Goal: Task Accomplishment & Management: Complete application form

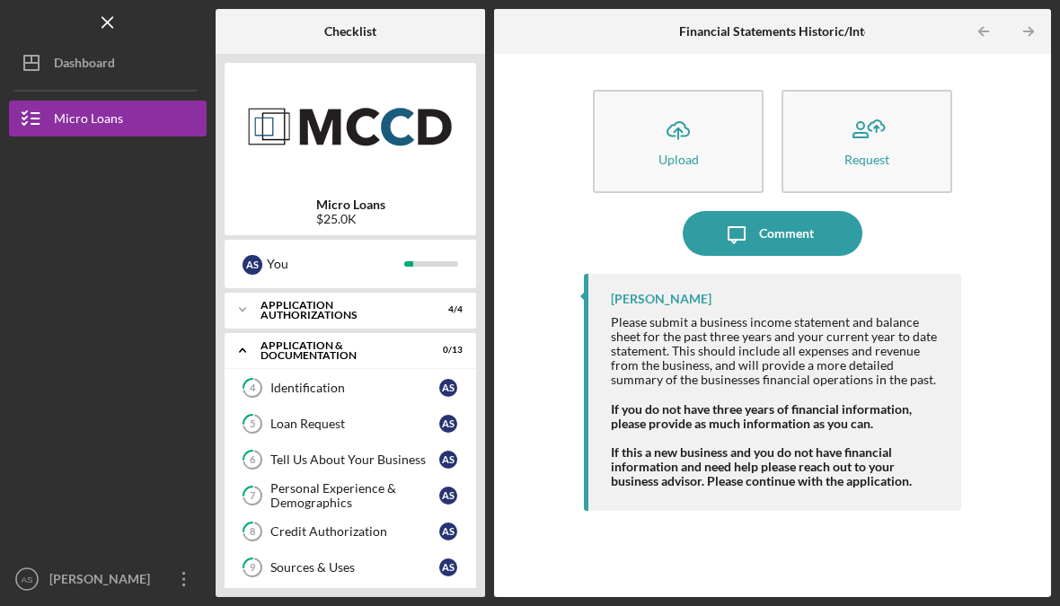
scroll to position [280, 0]
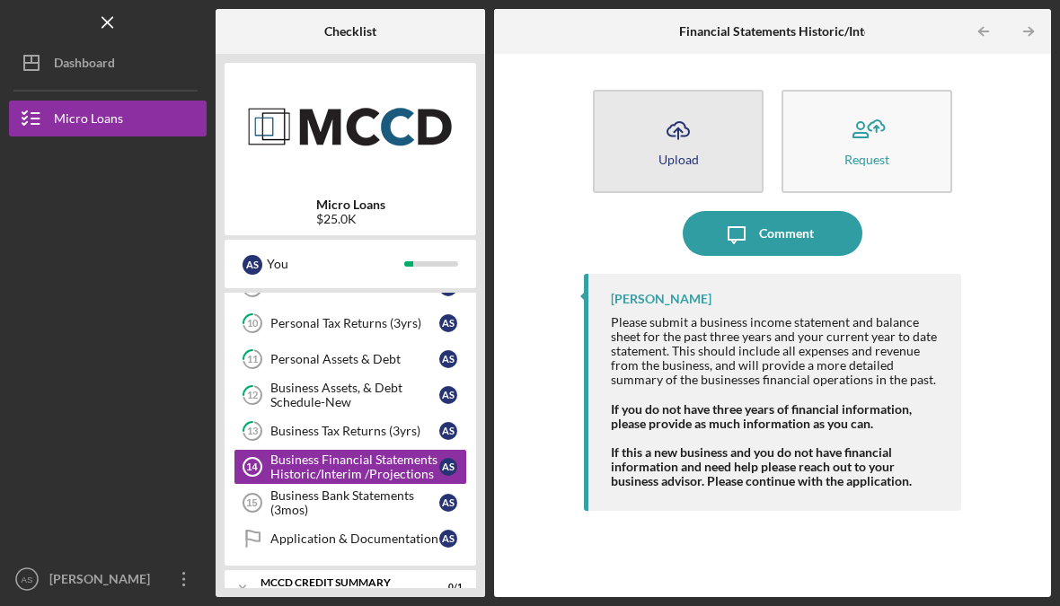
click at [696, 155] on div "Upload" at bounding box center [678, 159] width 40 height 13
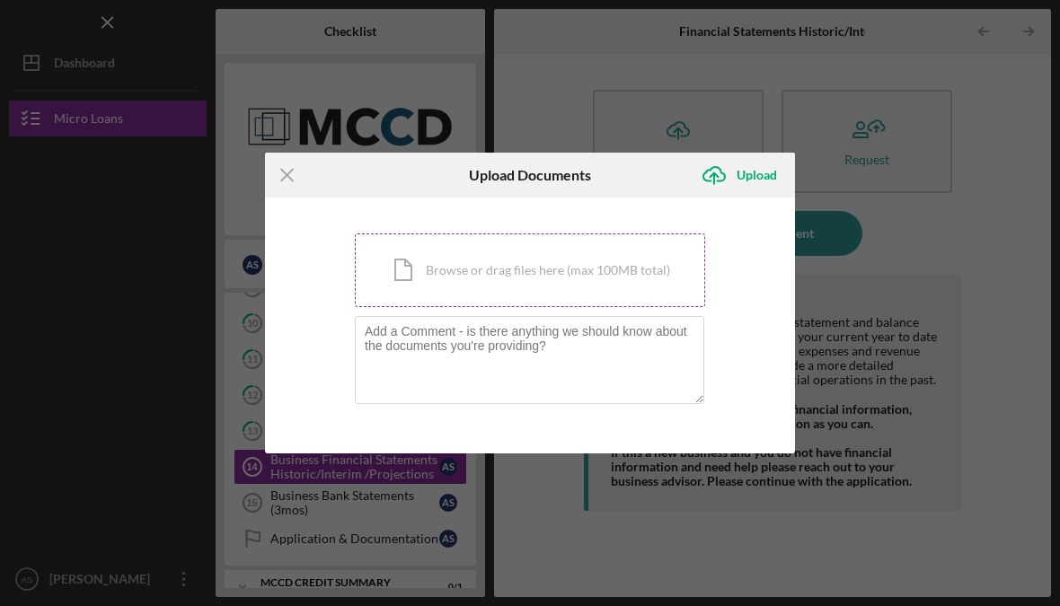
click at [600, 288] on div "Icon/Document Browse or drag files here (max 100MB total) Tap to choose files o…" at bounding box center [530, 271] width 350 height 74
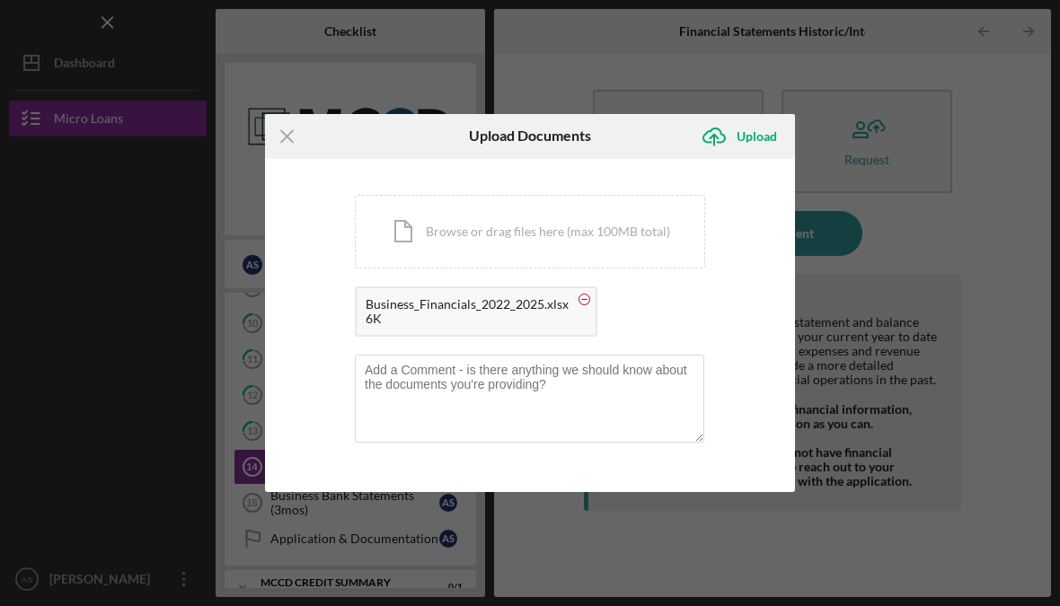
click at [579, 305] on circle at bounding box center [584, 299] width 11 height 11
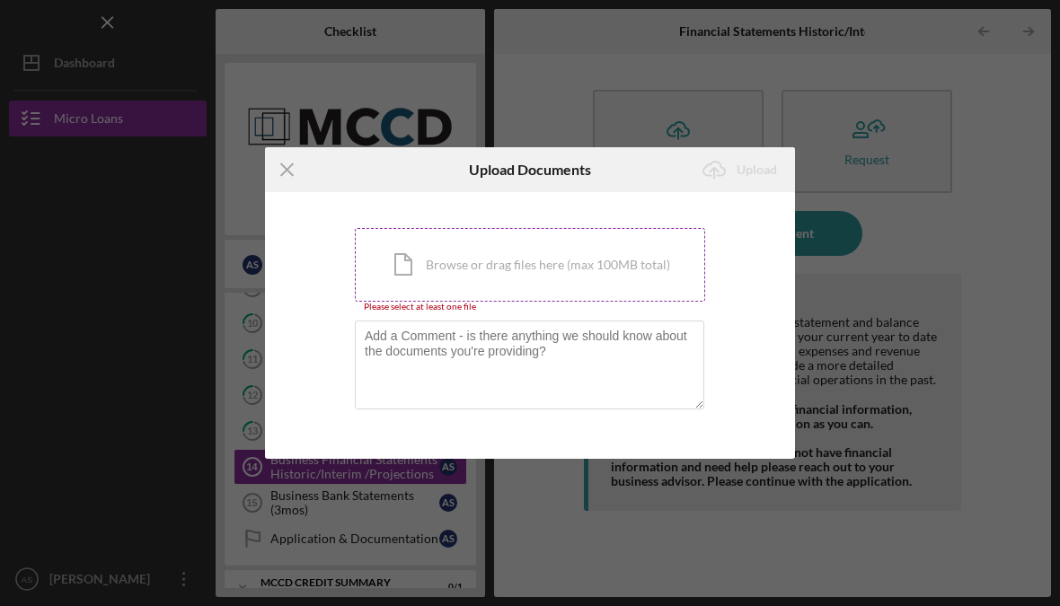
click at [599, 291] on div "Icon/Document Browse or drag files here (max 100MB total) Tap to choose files o…" at bounding box center [530, 265] width 350 height 74
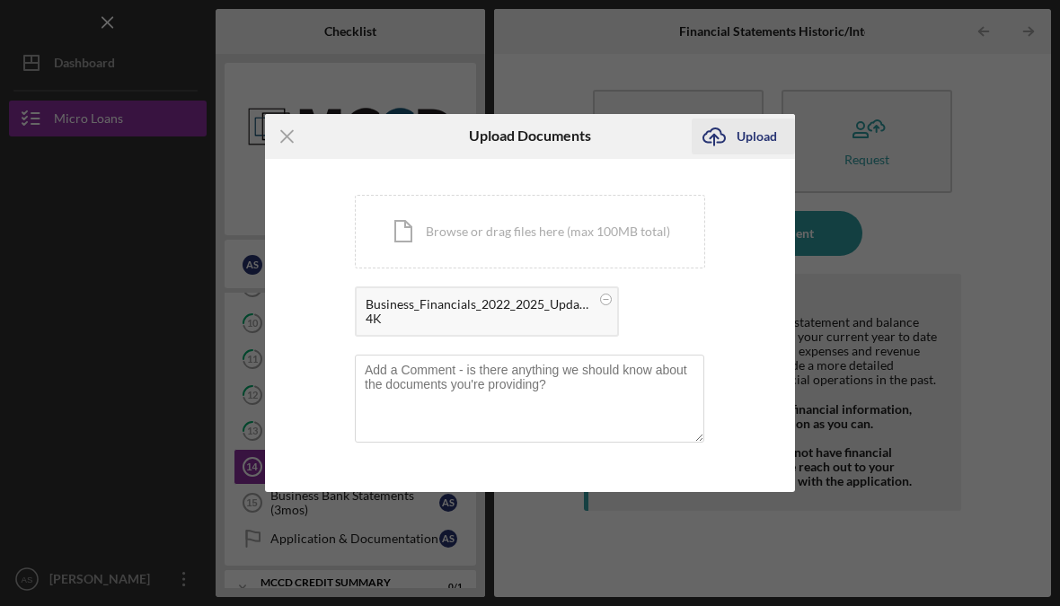
click at [758, 153] on div "Upload" at bounding box center [757, 137] width 40 height 36
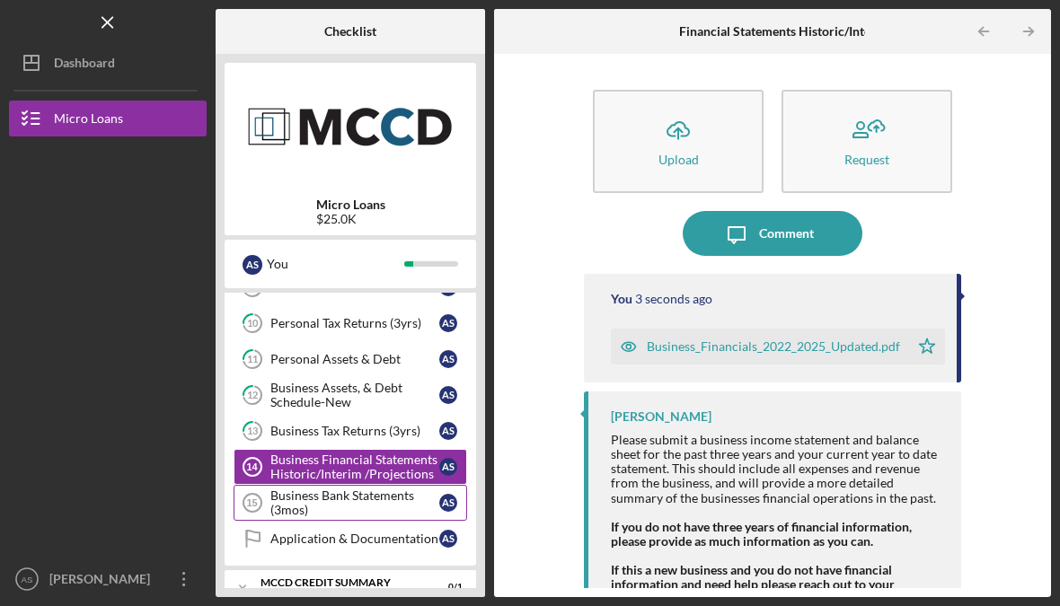
click at [398, 508] on div "Business Bank Statements (3mos)" at bounding box center [354, 503] width 169 height 29
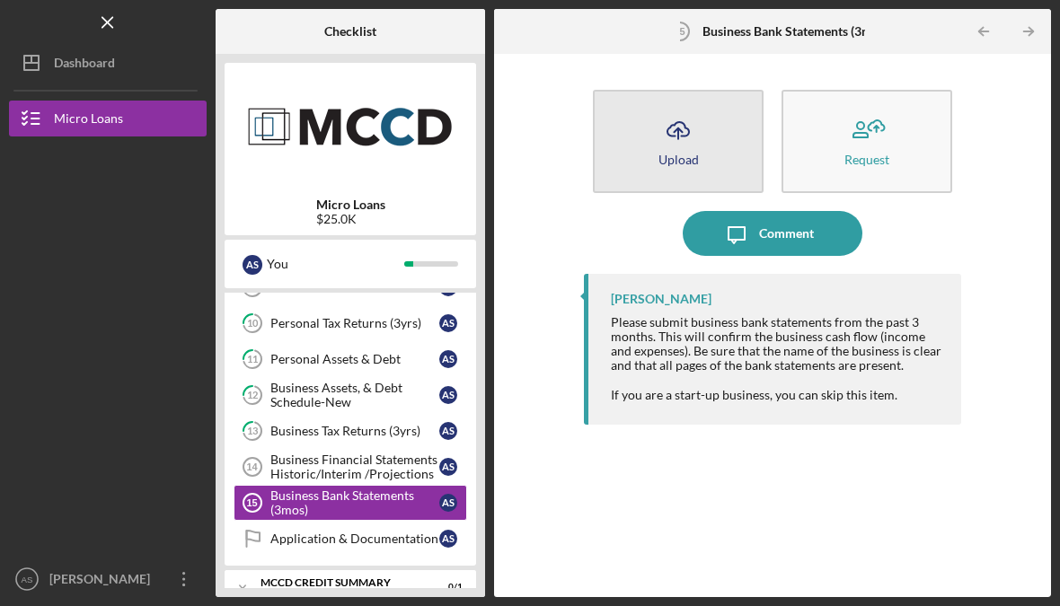
click at [703, 150] on button "Icon/Upload Upload" at bounding box center [678, 141] width 171 height 103
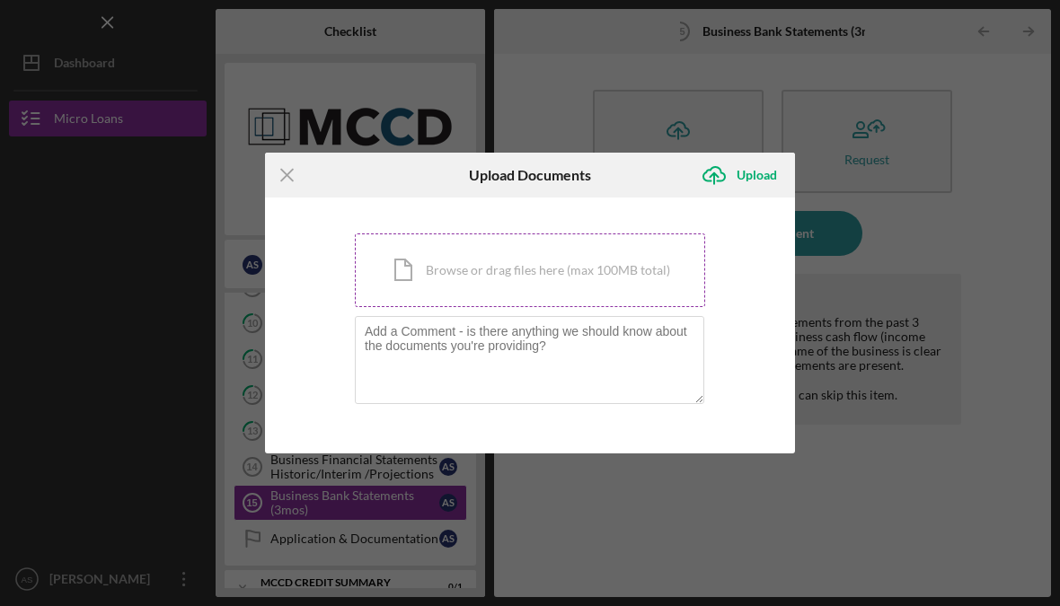
click at [576, 278] on div "Icon/Document Browse or drag files here (max 100MB total) Tap to choose files o…" at bounding box center [530, 271] width 350 height 74
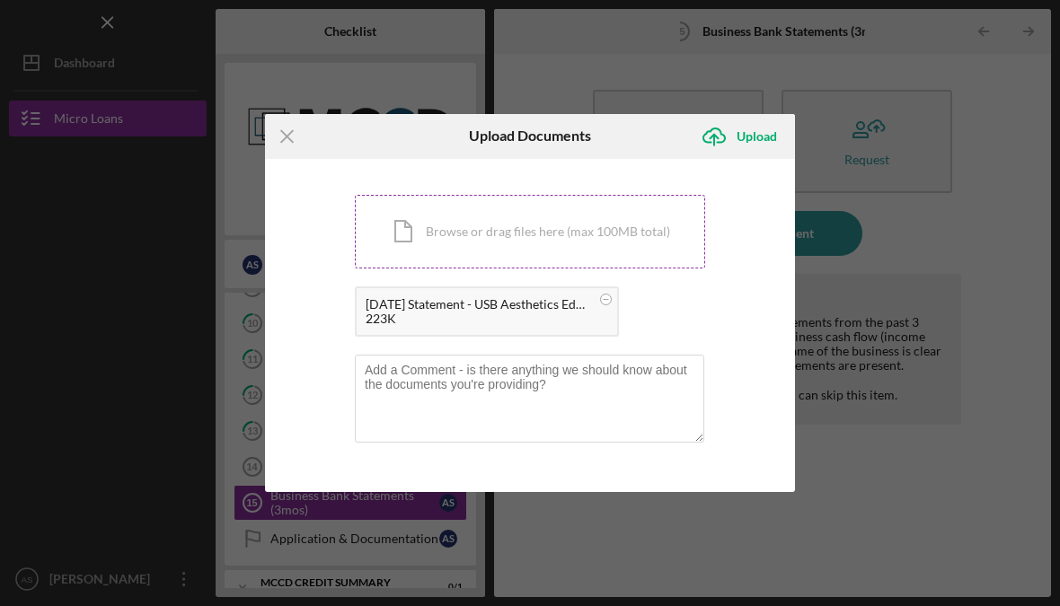
click at [623, 236] on div "Icon/Document Browse or drag files here (max 100MB total) Tap to choose files o…" at bounding box center [530, 232] width 350 height 74
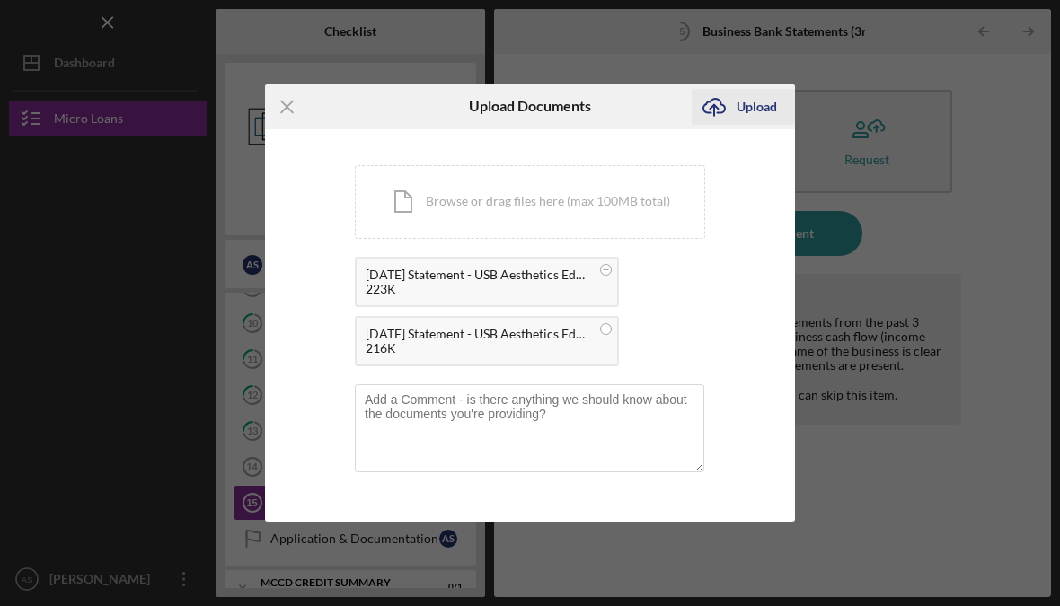
click at [764, 110] on div "Upload" at bounding box center [757, 107] width 40 height 36
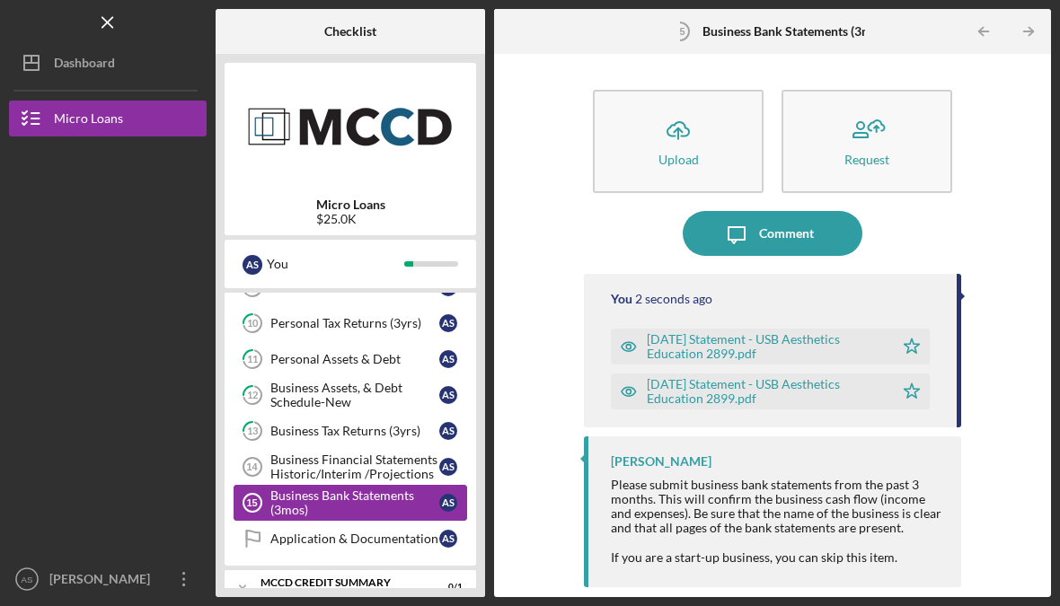
click at [411, 511] on div "Business Bank Statements (3mos)" at bounding box center [354, 503] width 169 height 29
click at [402, 509] on div "Business Bank Statements (3mos)" at bounding box center [354, 503] width 169 height 29
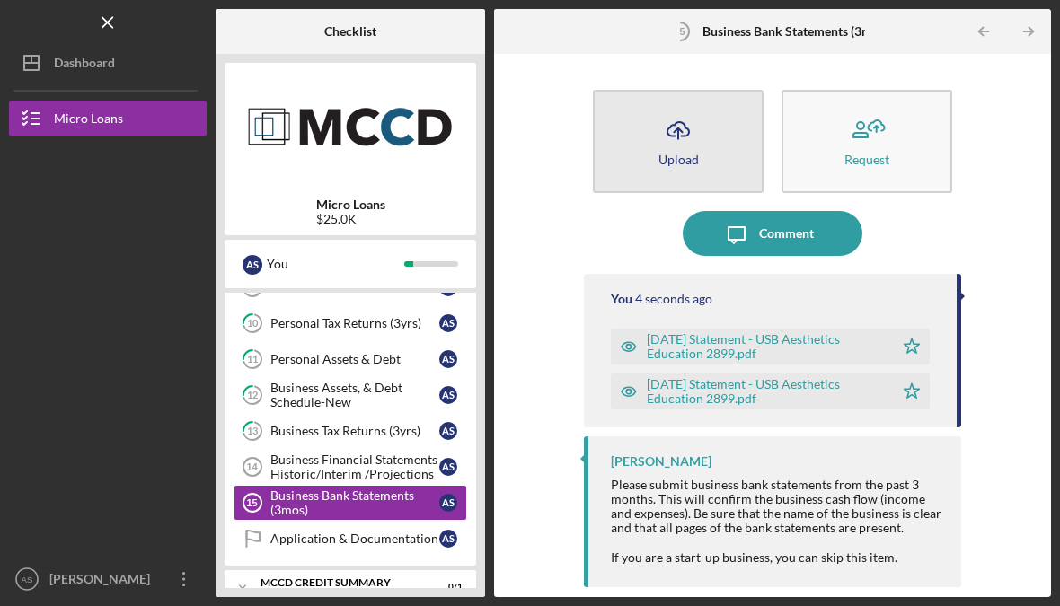
click at [707, 143] on button "Icon/Upload Upload" at bounding box center [678, 141] width 171 height 103
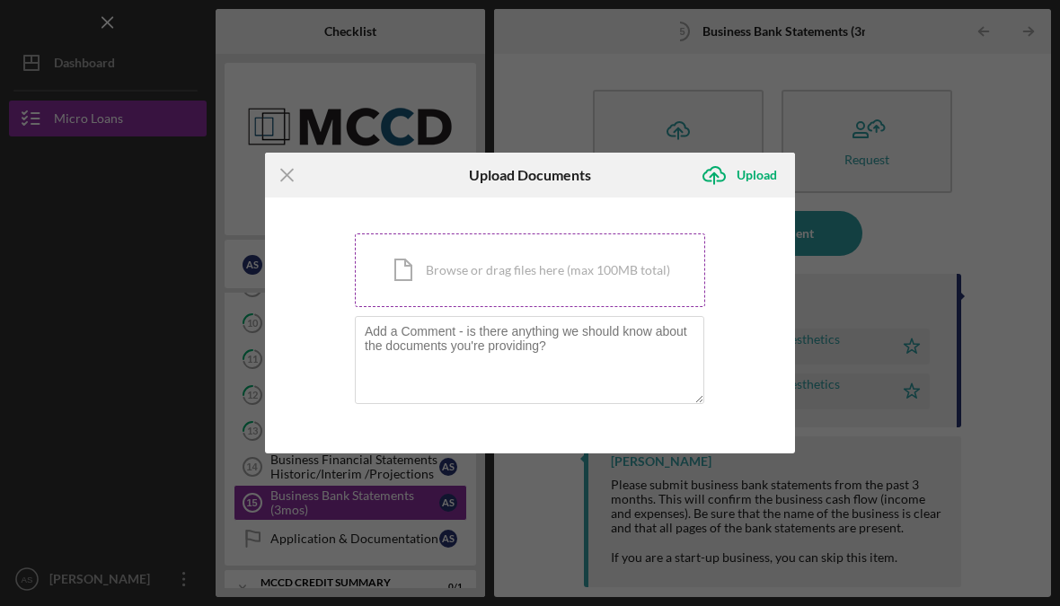
click at [523, 282] on div "Icon/Document Browse or drag files here (max 100MB total) Tap to choose files o…" at bounding box center [530, 271] width 350 height 74
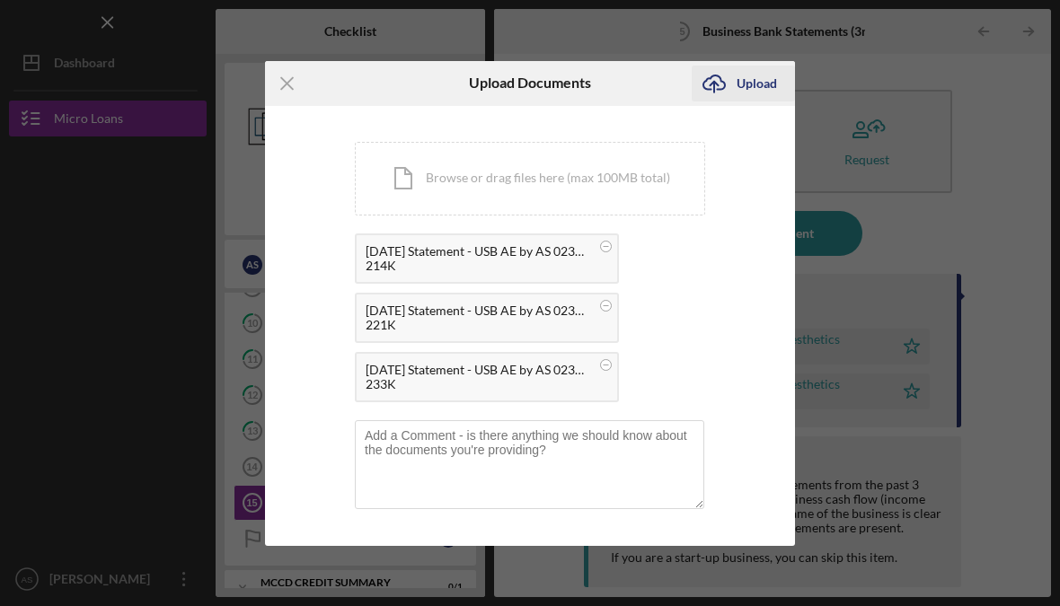
click at [761, 88] on div "Upload" at bounding box center [757, 84] width 40 height 36
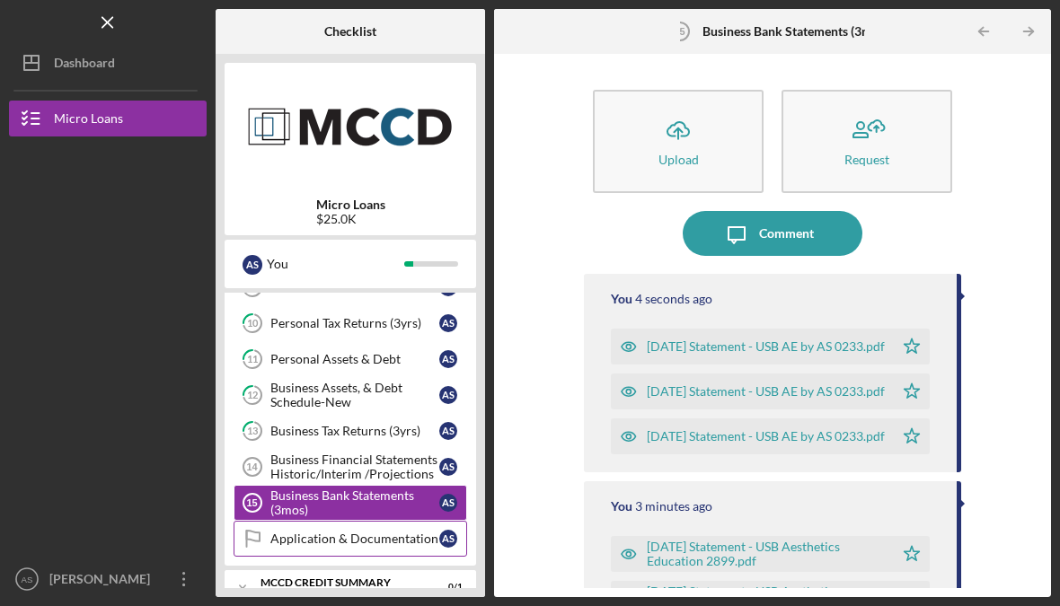
click at [421, 534] on div "Application & Documentation" at bounding box center [354, 539] width 169 height 14
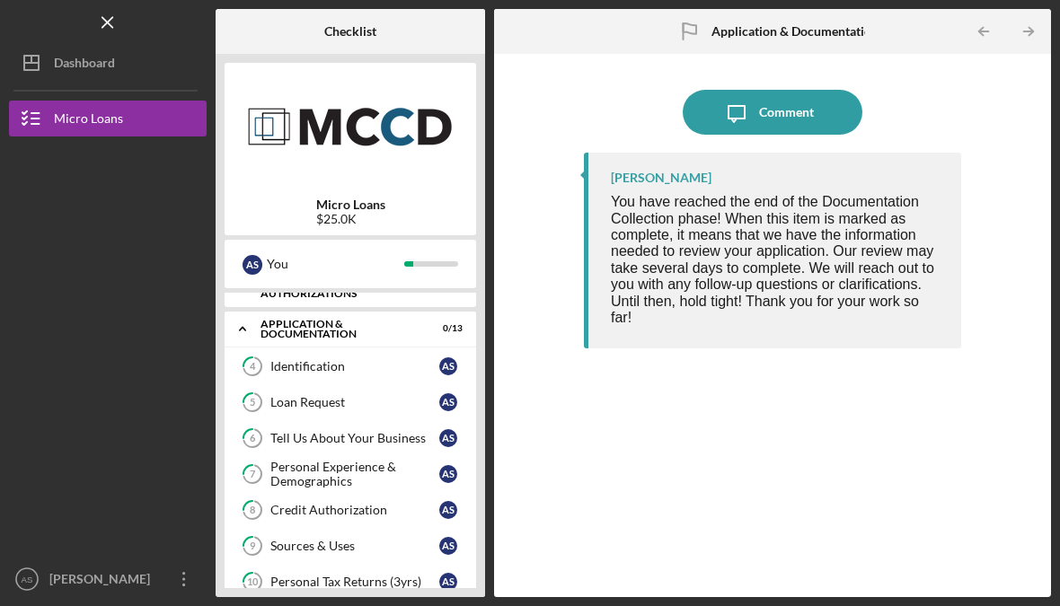
scroll to position [17, 0]
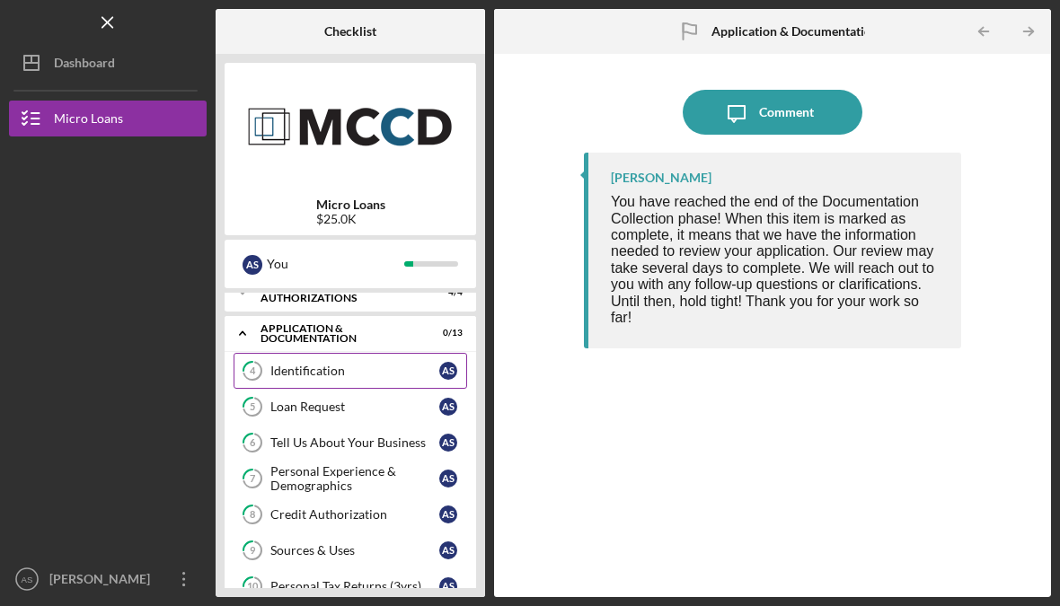
click at [380, 370] on div "Identification" at bounding box center [354, 371] width 169 height 14
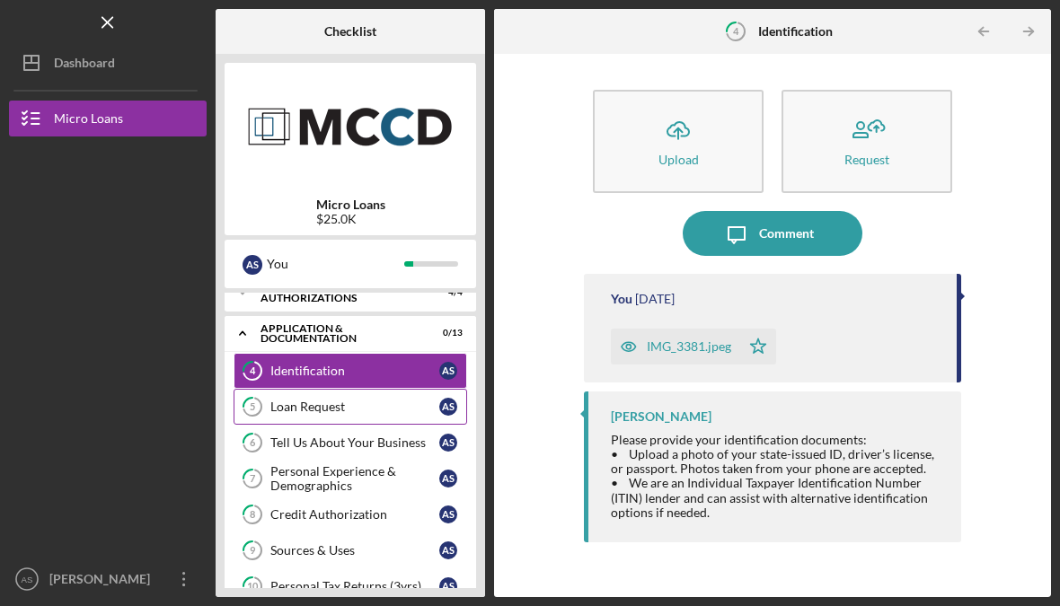
click at [354, 411] on div "Loan Request" at bounding box center [354, 407] width 169 height 14
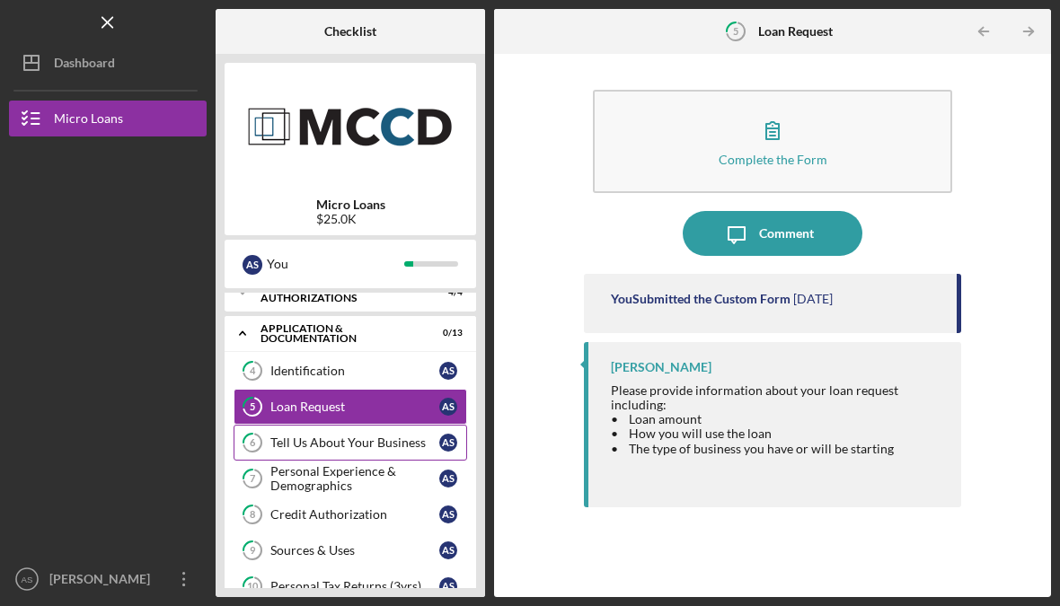
click at [345, 444] on div "Tell Us About Your Business" at bounding box center [354, 443] width 169 height 14
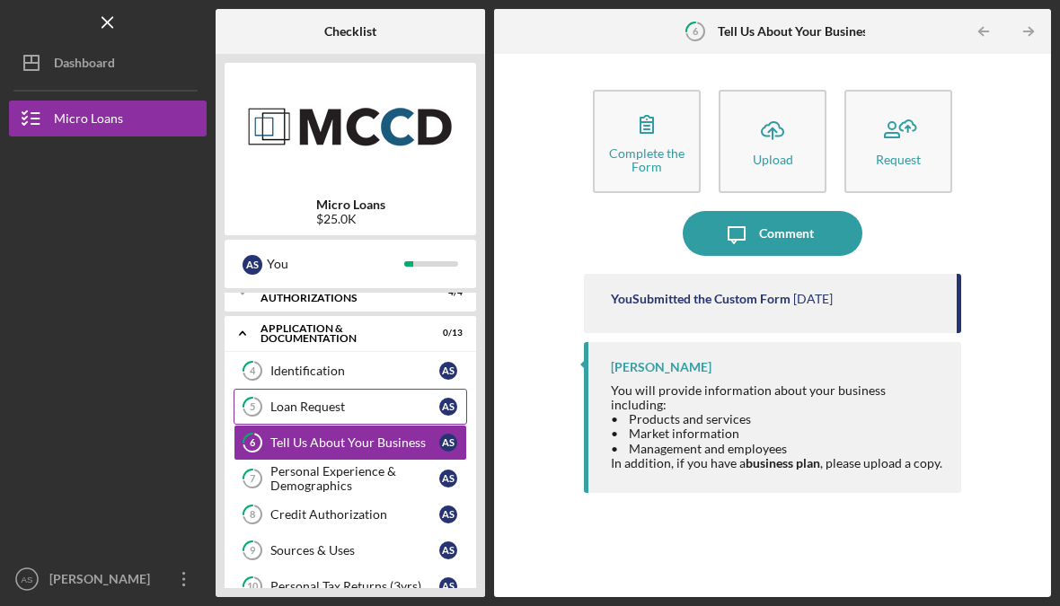
click at [349, 411] on div "Loan Request" at bounding box center [354, 407] width 169 height 14
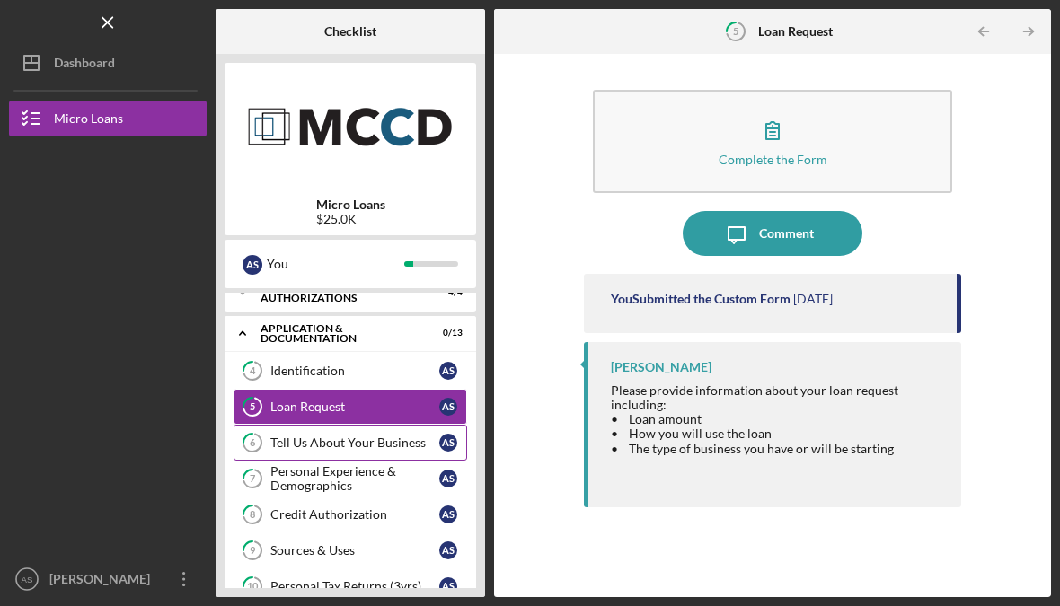
click at [324, 444] on div "Tell Us About Your Business" at bounding box center [354, 443] width 169 height 14
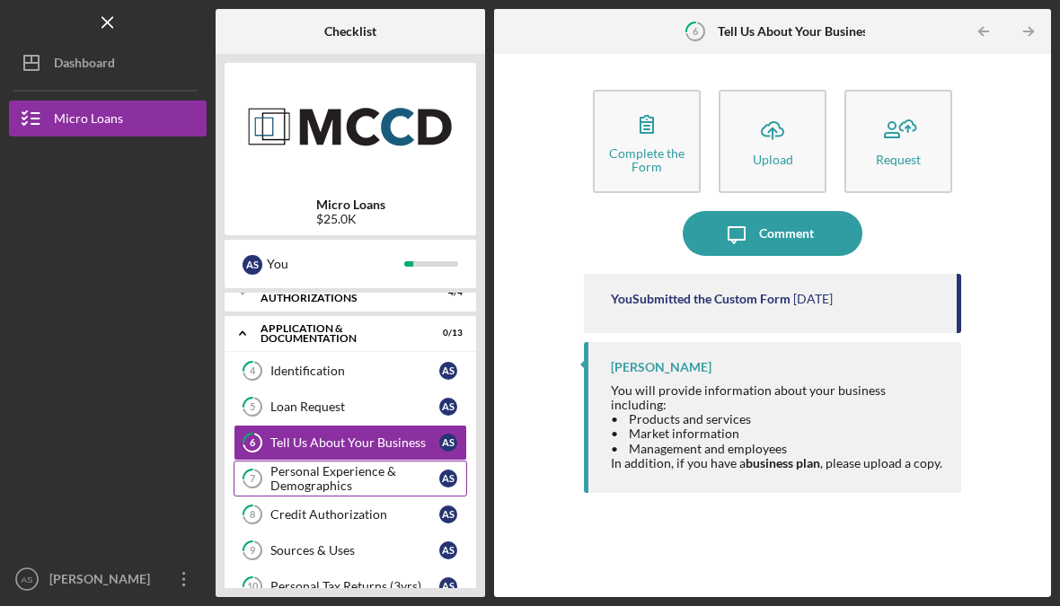
click at [320, 487] on div "Personal Experience & Demographics" at bounding box center [354, 478] width 169 height 29
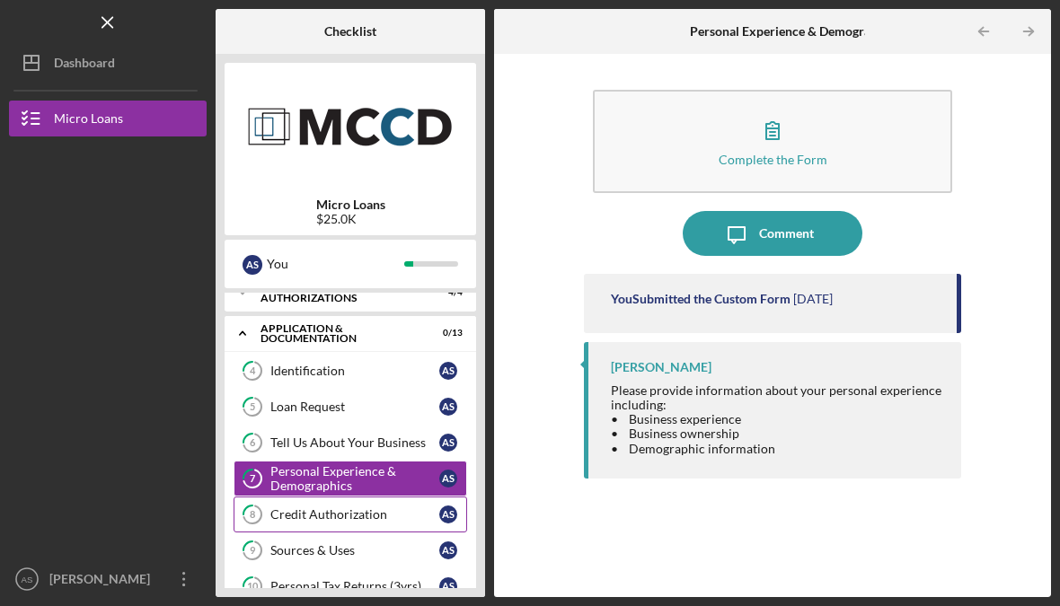
click at [321, 510] on div "Credit Authorization" at bounding box center [354, 515] width 169 height 14
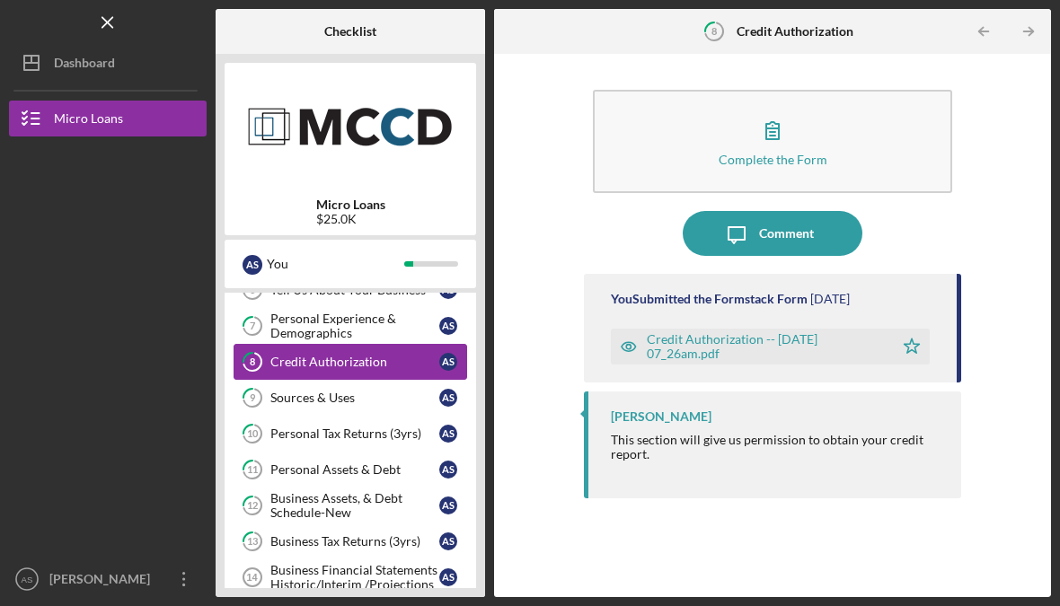
scroll to position [170, 0]
click at [348, 389] on link "9 Sources & Uses A S" at bounding box center [351, 398] width 234 height 36
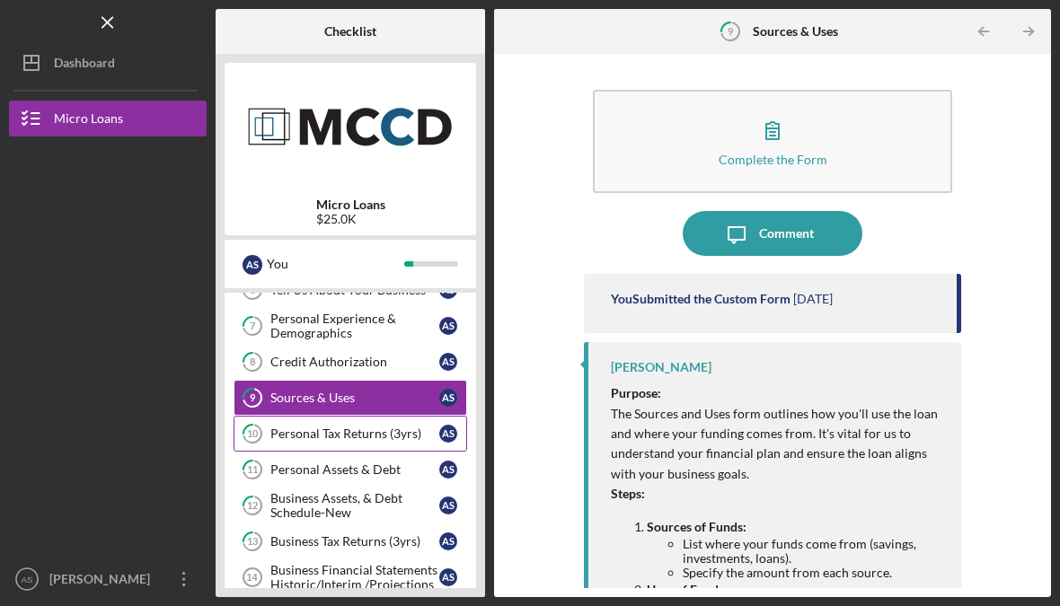
click at [332, 428] on div "Personal Tax Returns (3yrs)" at bounding box center [354, 434] width 169 height 14
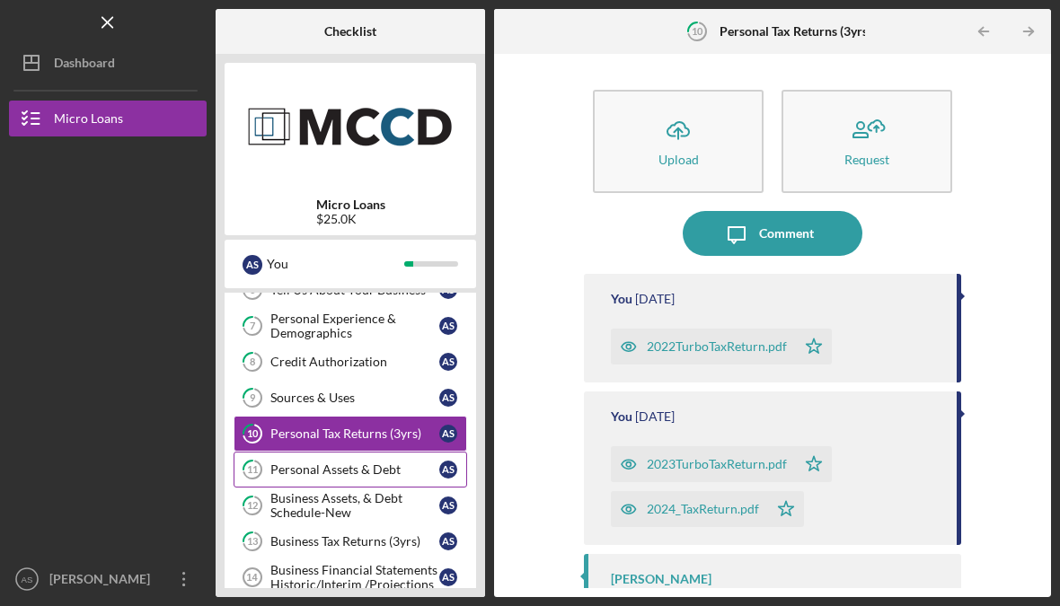
click at [332, 472] on div "Personal Assets & Debt" at bounding box center [354, 470] width 169 height 14
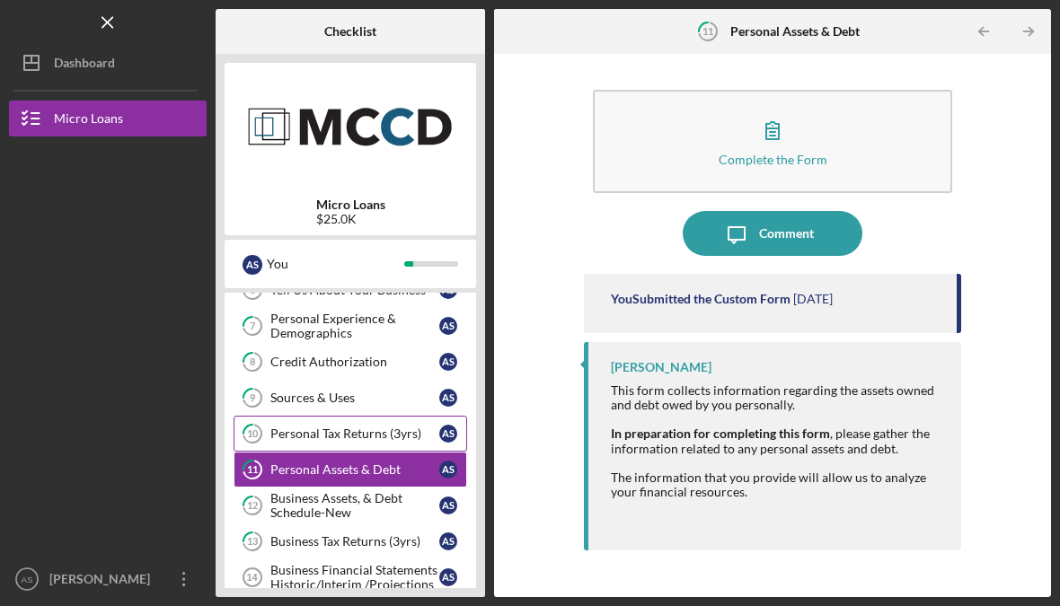
click at [333, 431] on div "Personal Tax Returns (3yrs)" at bounding box center [354, 434] width 169 height 14
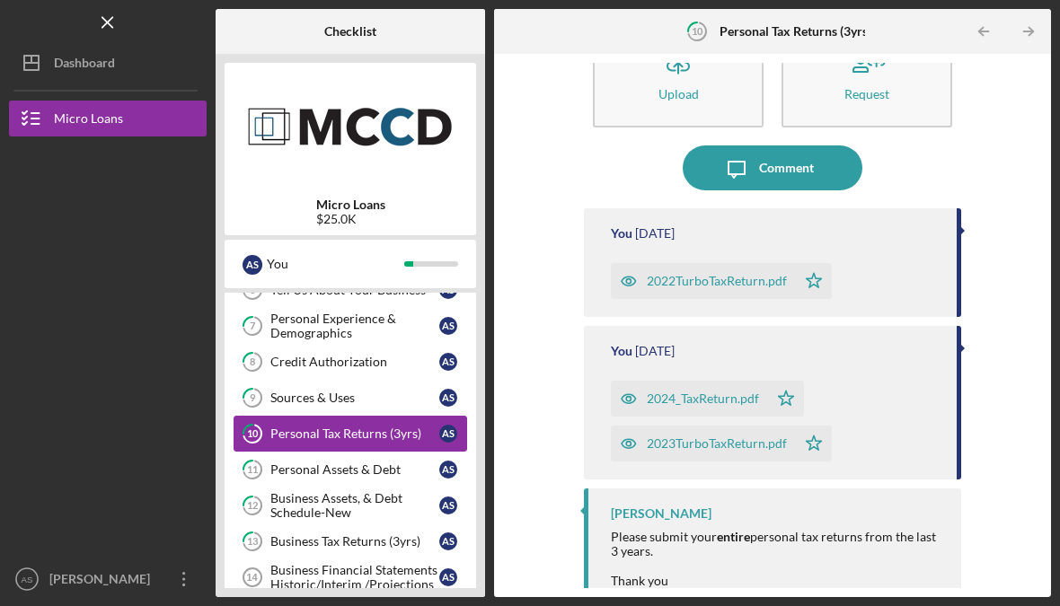
scroll to position [65, 0]
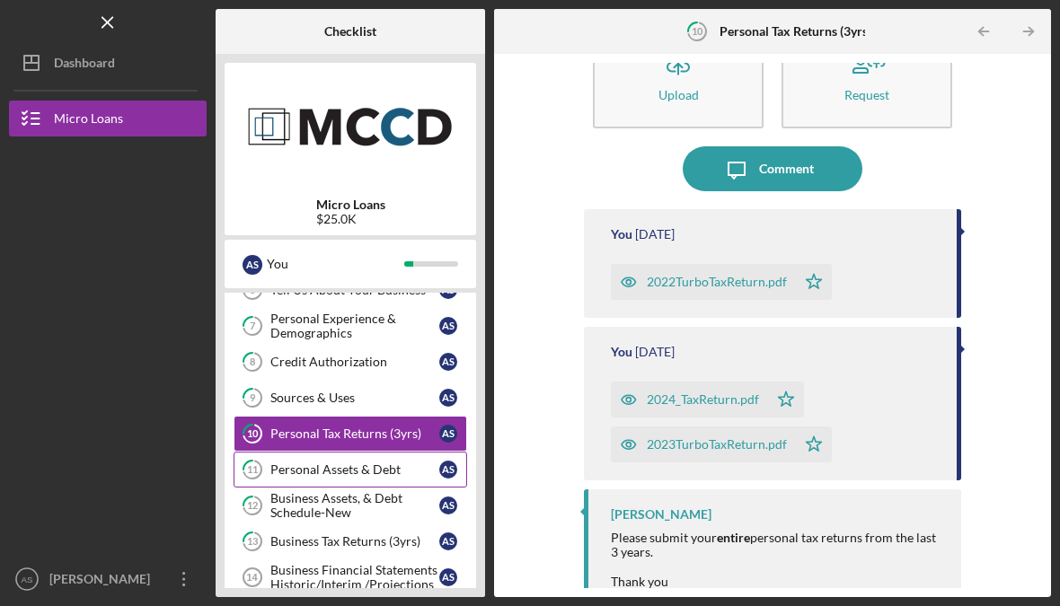
click at [357, 477] on link "11 Personal Assets & Debt A S" at bounding box center [351, 470] width 234 height 36
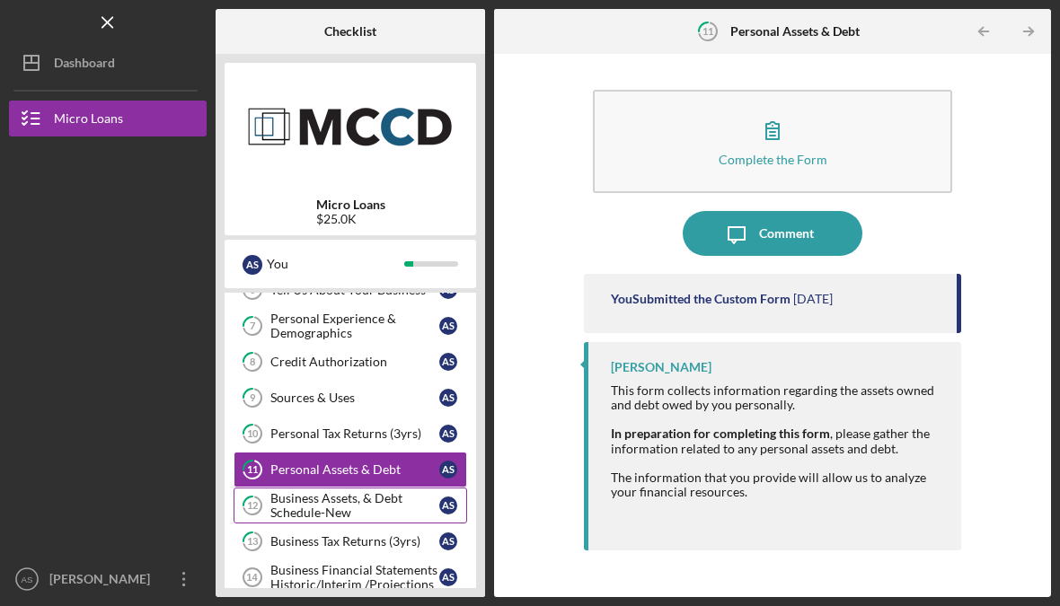
click at [334, 505] on div "Business Assets, & Debt Schedule-New" at bounding box center [354, 505] width 169 height 29
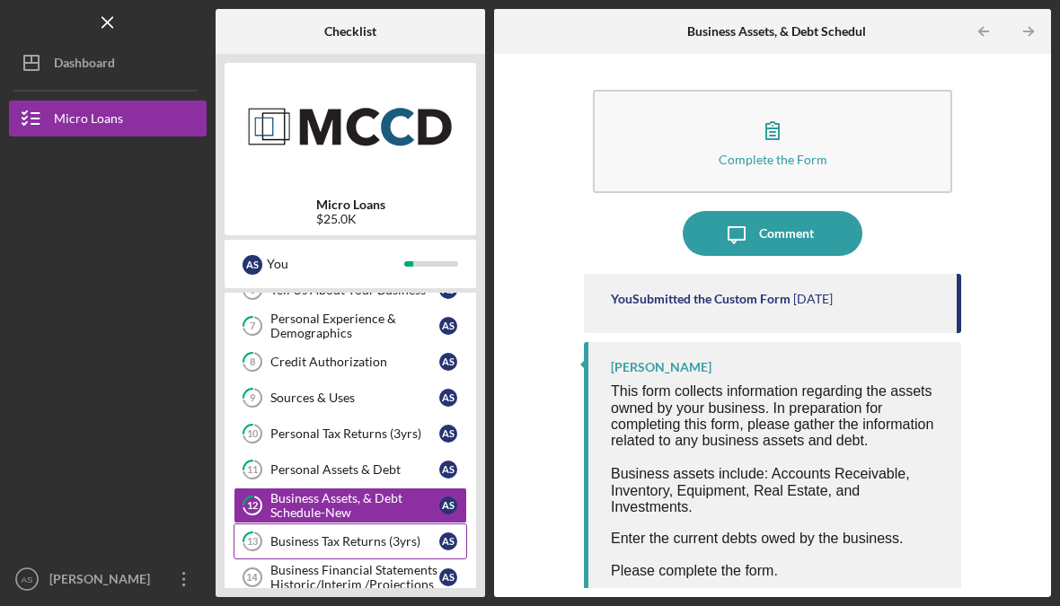
click at [315, 550] on link "13 Business Tax Returns (3yrs) A S" at bounding box center [351, 542] width 234 height 36
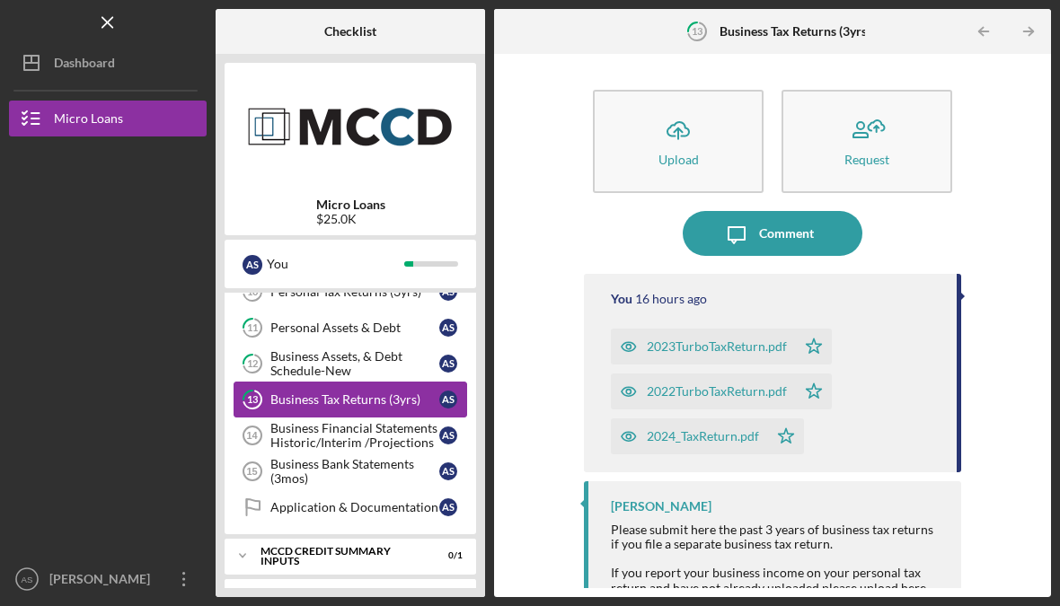
scroll to position [312, 0]
click at [344, 442] on div "Business Financial Statements Historic/Interim /Projections" at bounding box center [354, 435] width 169 height 29
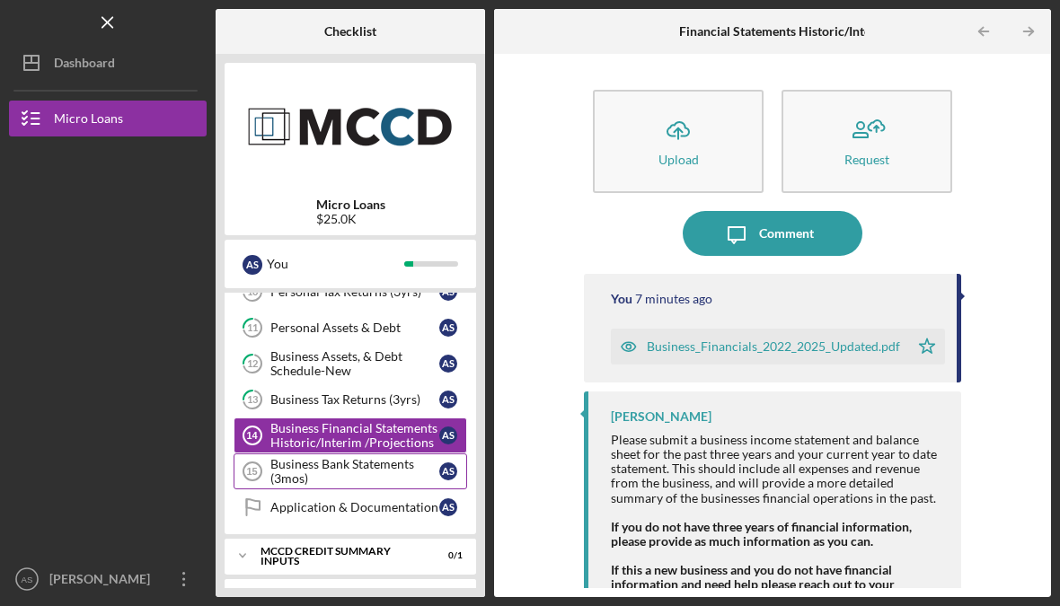
click at [323, 486] on link "Business Bank Statements (3mos) 15 Business Bank Statements (3mos) A S" at bounding box center [351, 472] width 234 height 36
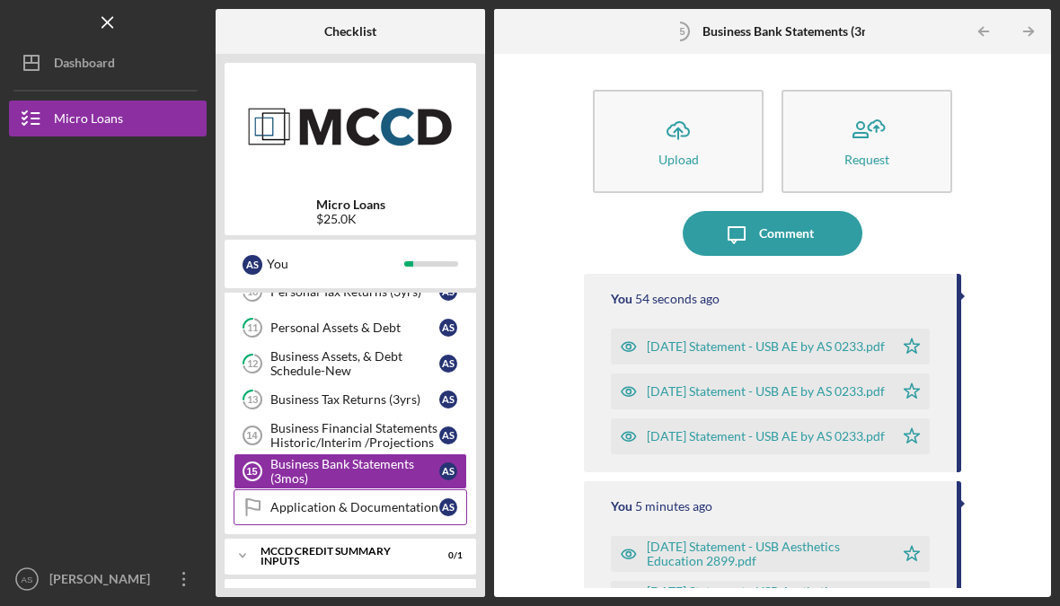
click at [322, 495] on link "Application & Documentation Application & Documentation A S" at bounding box center [351, 508] width 234 height 36
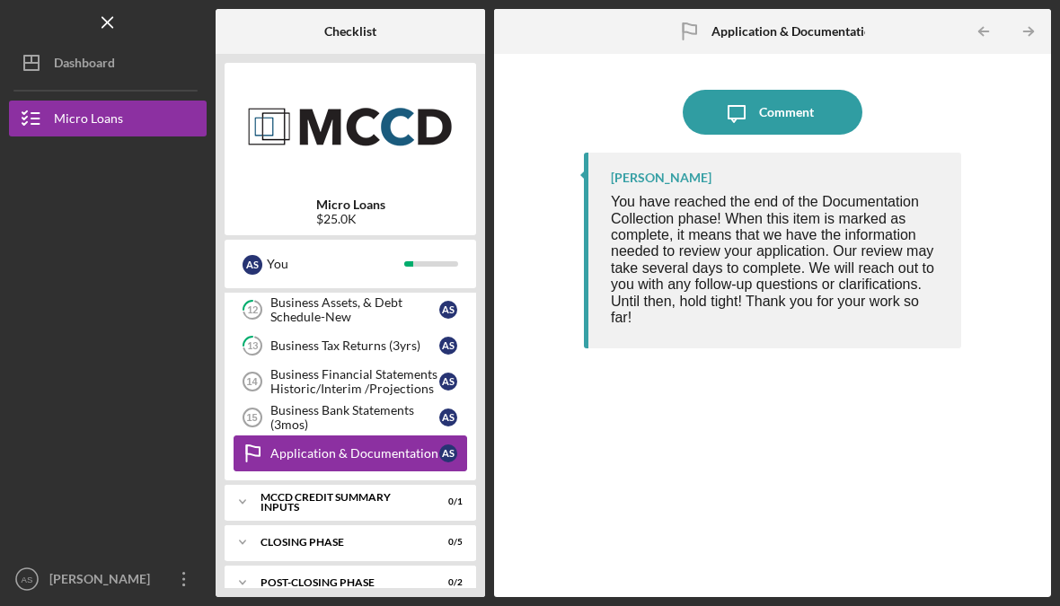
scroll to position [366, 0]
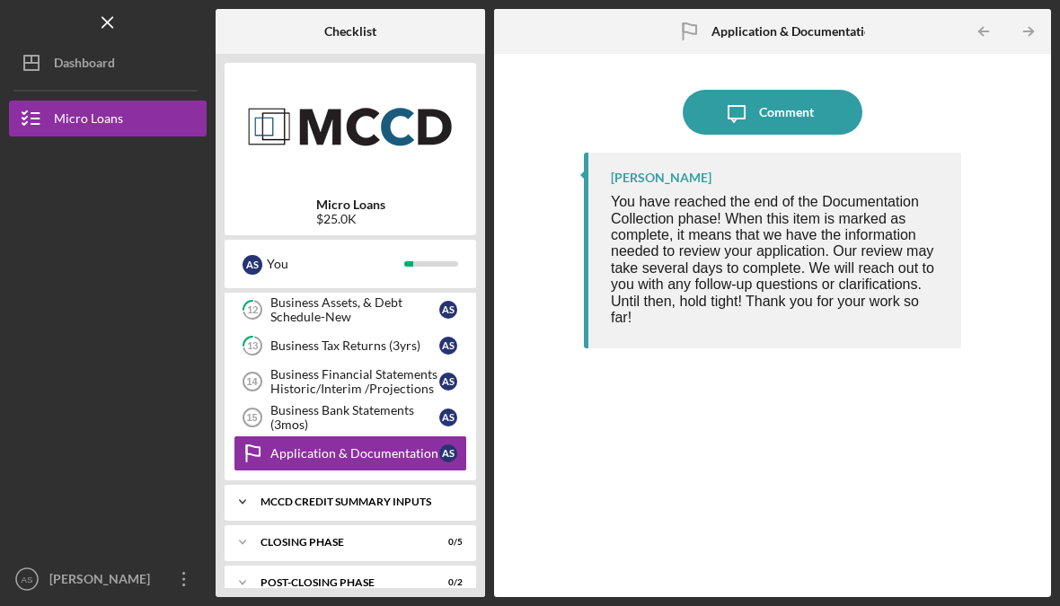
click at [294, 500] on div "MCCD Credit Summary Inputs" at bounding box center [356, 502] width 193 height 11
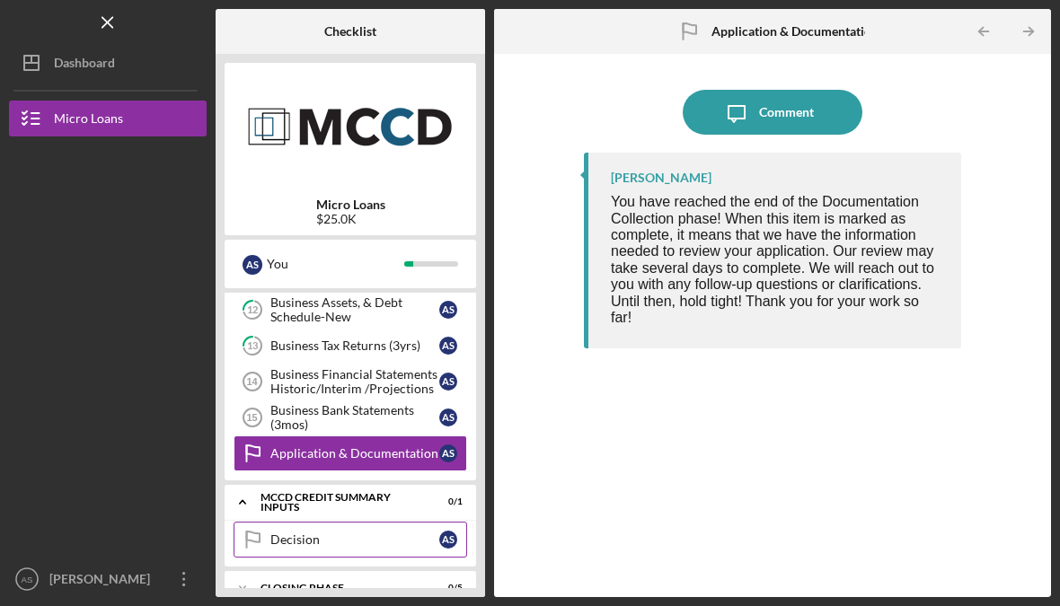
click at [277, 552] on link "Decision Decision A S" at bounding box center [351, 540] width 234 height 36
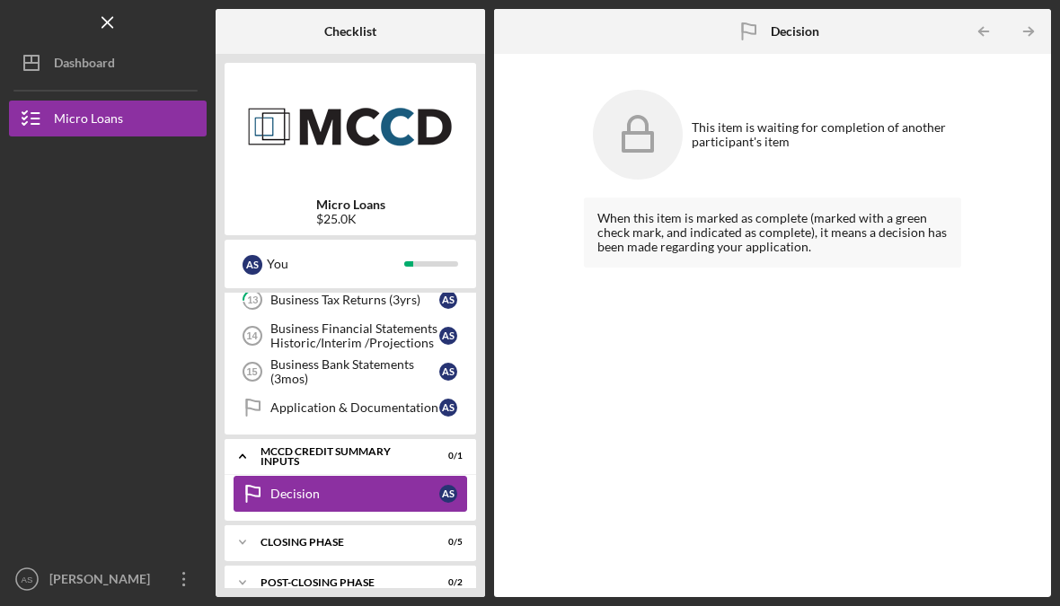
scroll to position [411, 0]
click at [284, 537] on div "Closing Phase" at bounding box center [356, 542] width 193 height 11
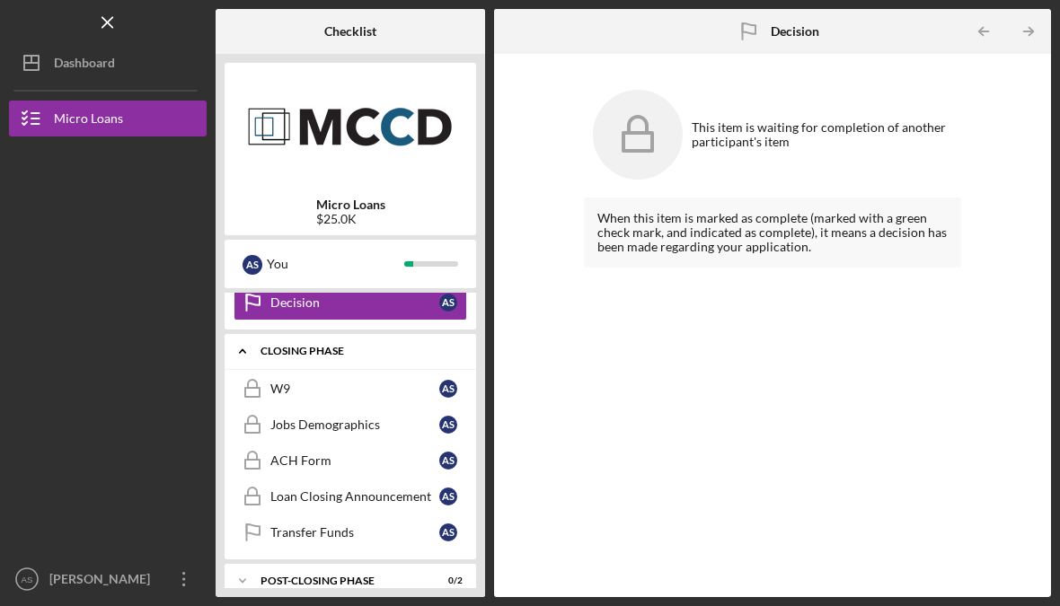
scroll to position [601, 0]
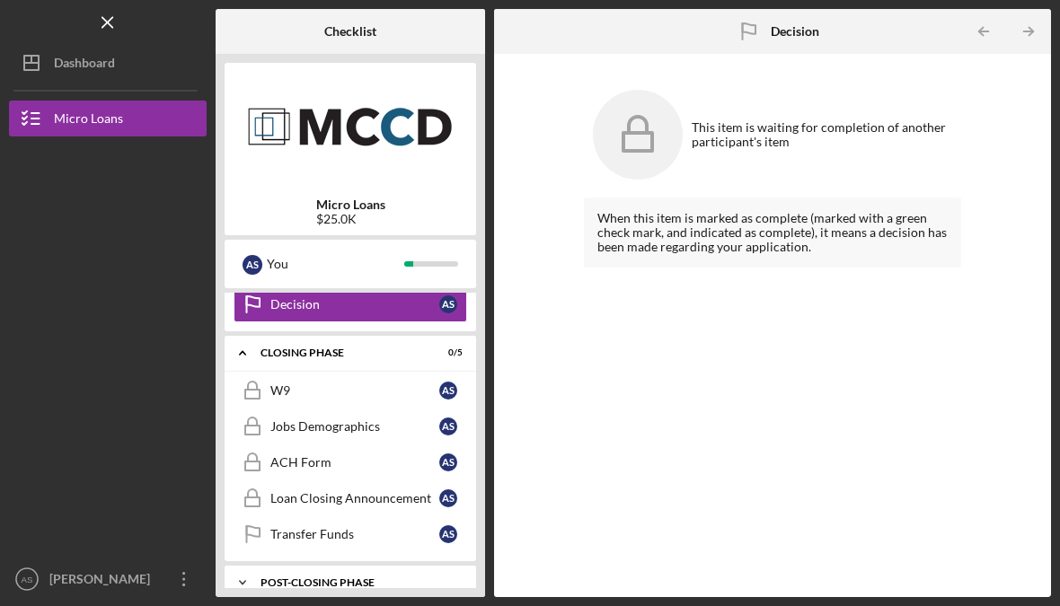
click at [291, 579] on div "Post-Closing Phase" at bounding box center [356, 583] width 193 height 11
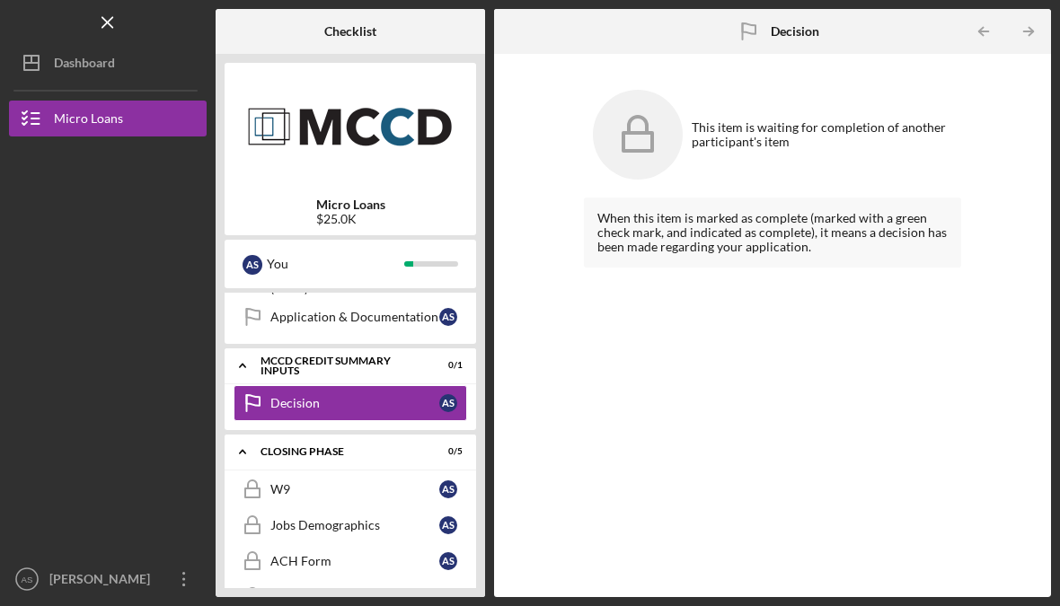
scroll to position [525, 0]
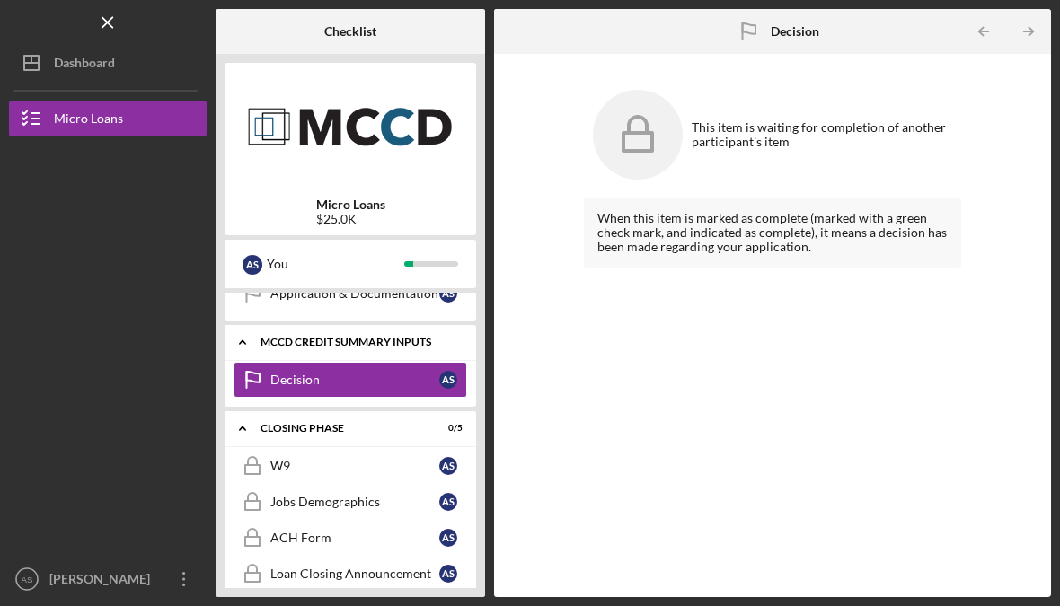
click at [381, 346] on div "MCCD Credit Summary Inputs" at bounding box center [356, 342] width 193 height 11
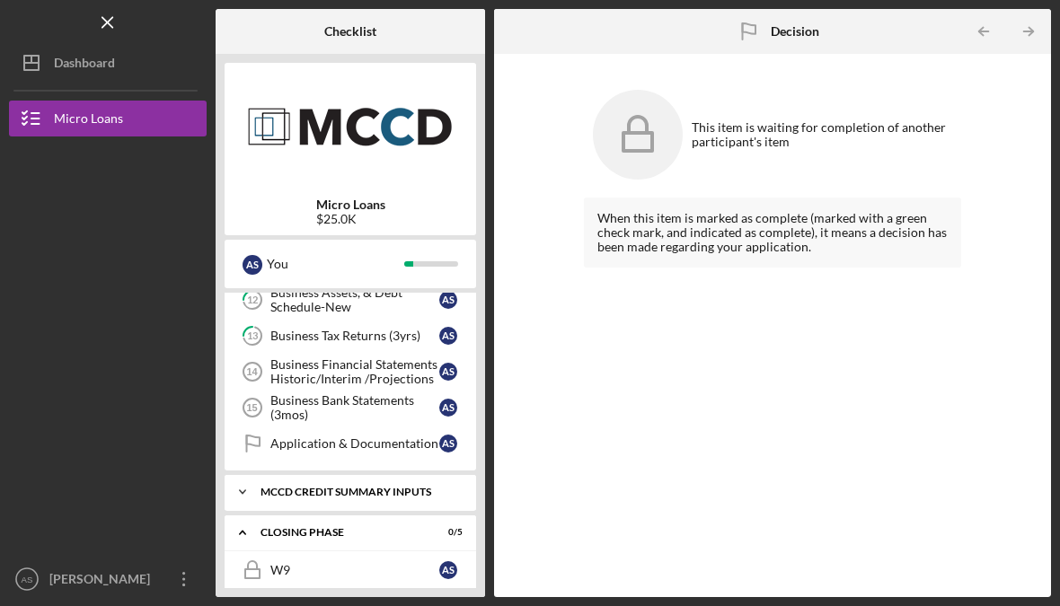
scroll to position [375, 0]
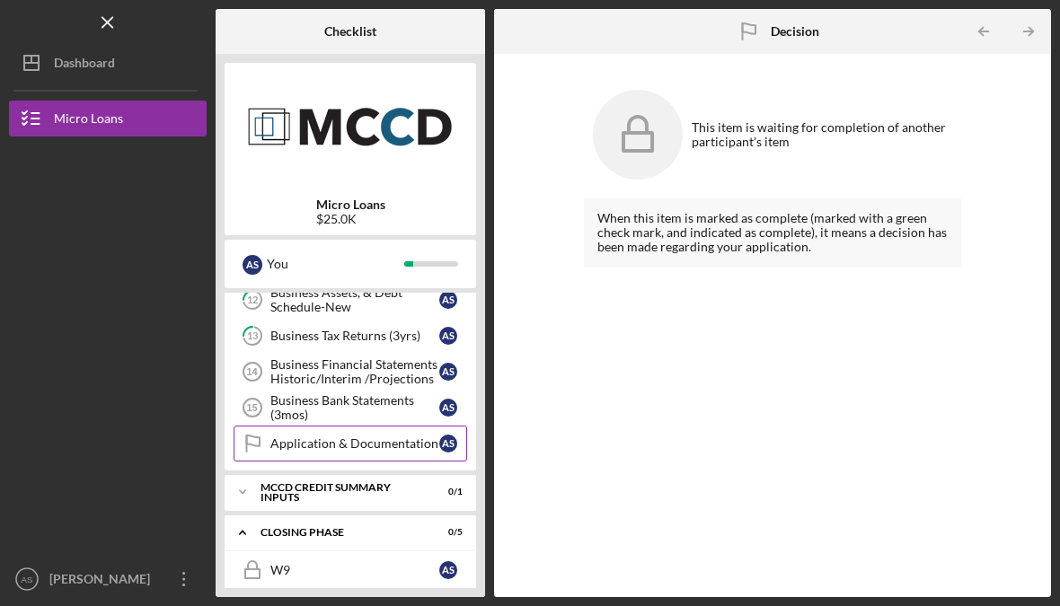
click at [404, 451] on link "Application & Documentation Application & Documentation A S" at bounding box center [351, 444] width 234 height 36
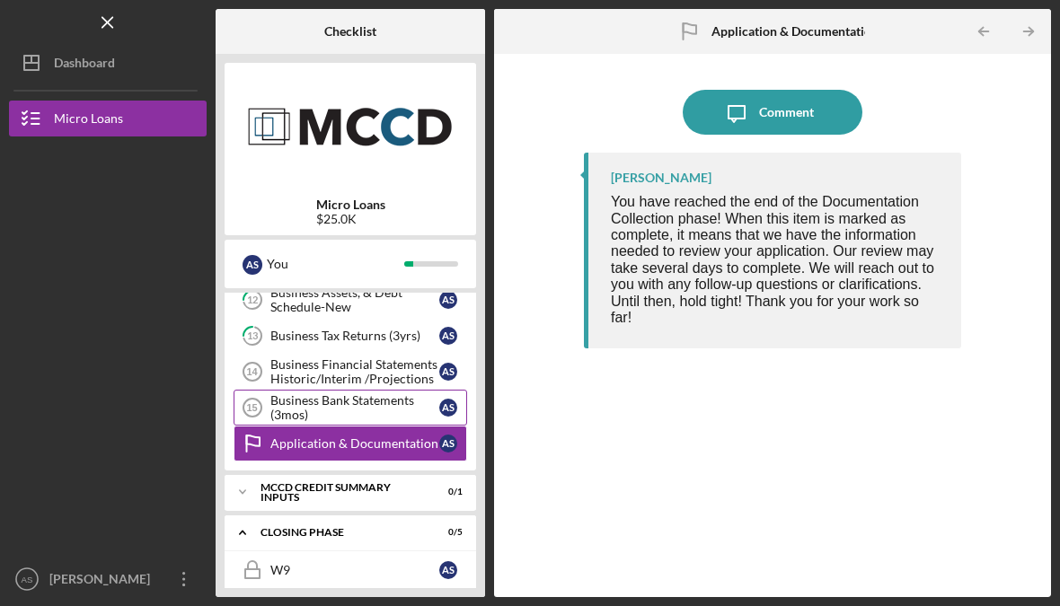
click at [349, 406] on div "Business Bank Statements (3mos)" at bounding box center [354, 407] width 169 height 29
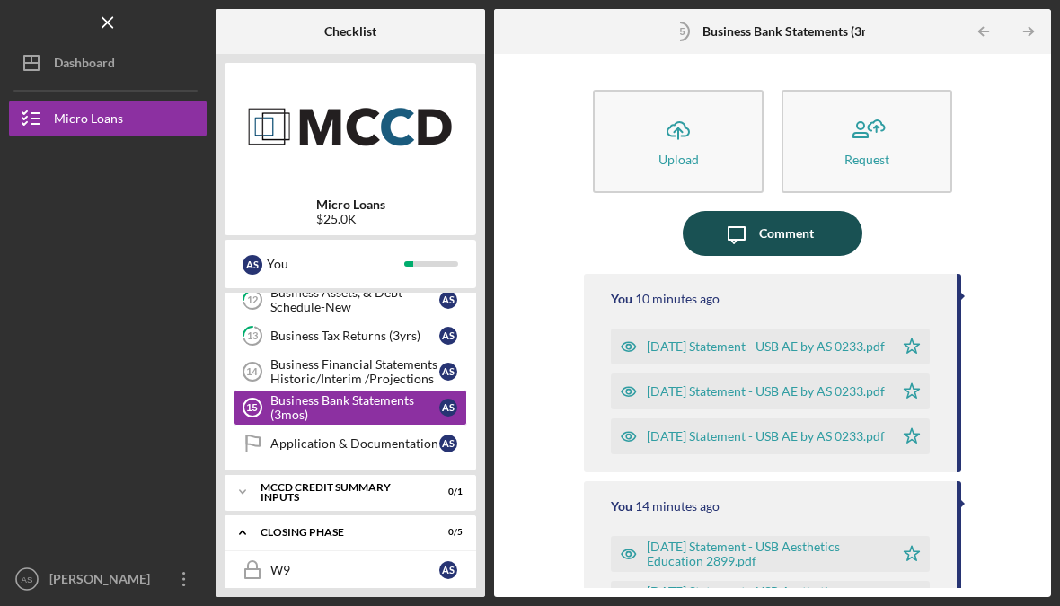
click at [824, 241] on button "Icon/Message Comment" at bounding box center [773, 233] width 180 height 45
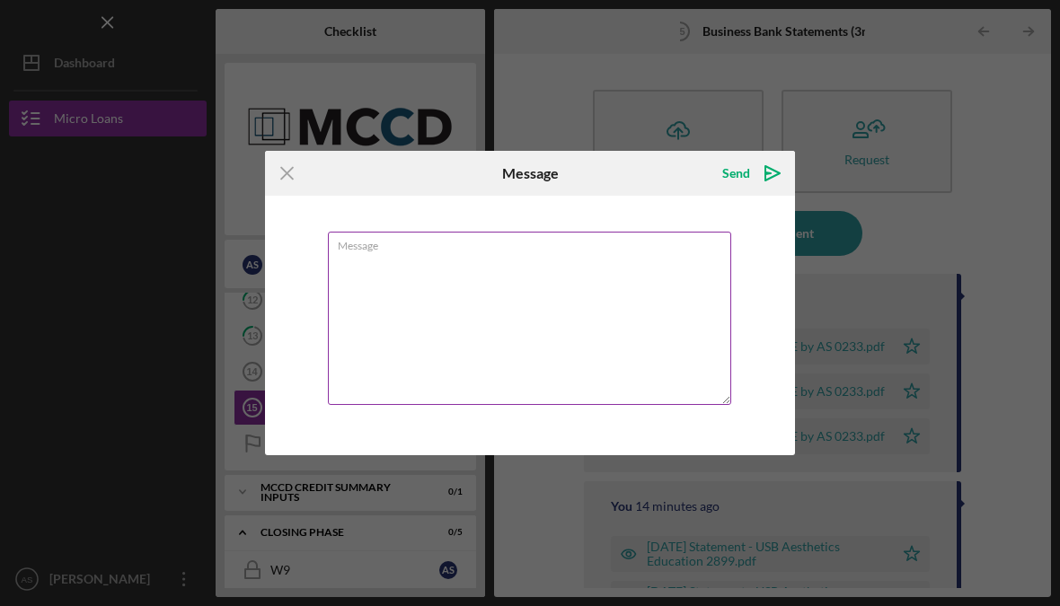
click at [490, 329] on textarea "Message" at bounding box center [529, 318] width 403 height 173
click at [288, 193] on icon "Icon/Menu Close" at bounding box center [287, 173] width 45 height 45
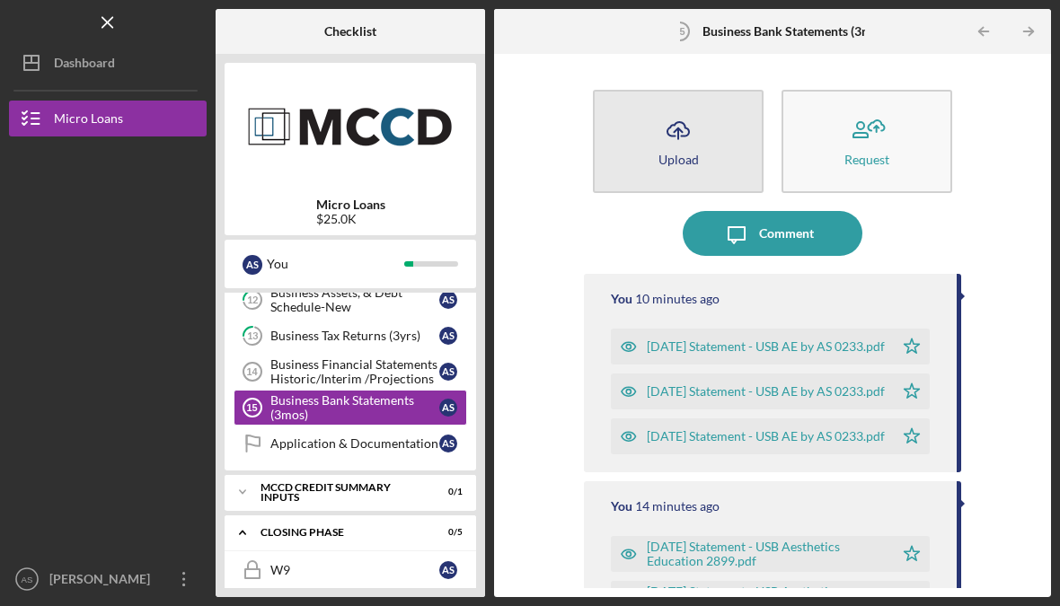
click at [697, 118] on icon "Icon/Upload" at bounding box center [678, 130] width 45 height 45
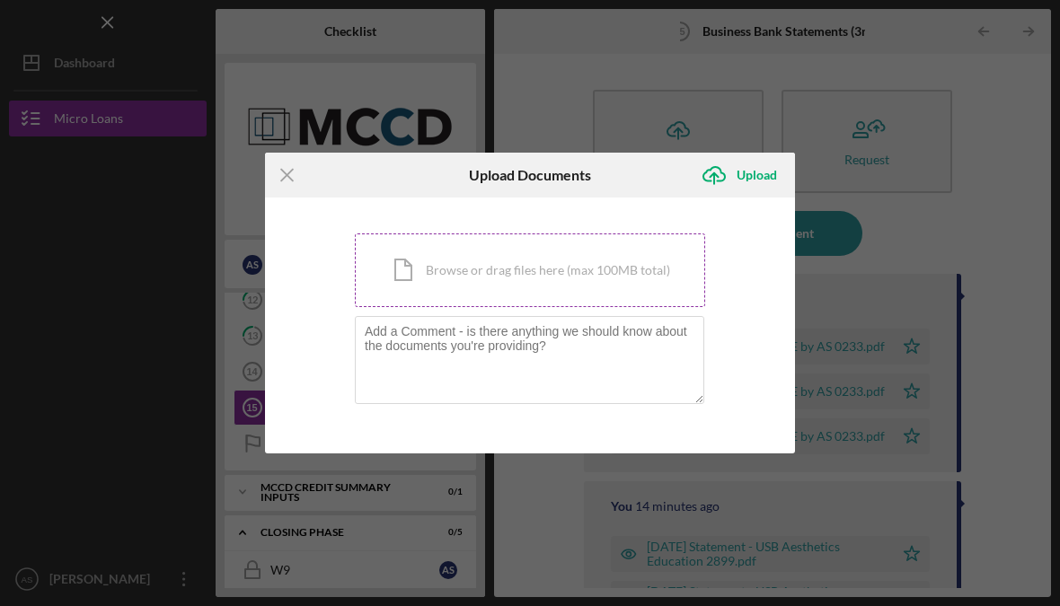
click at [442, 294] on div "Icon/Document Browse or drag files here (max 100MB total) Tap to choose files o…" at bounding box center [530, 271] width 350 height 74
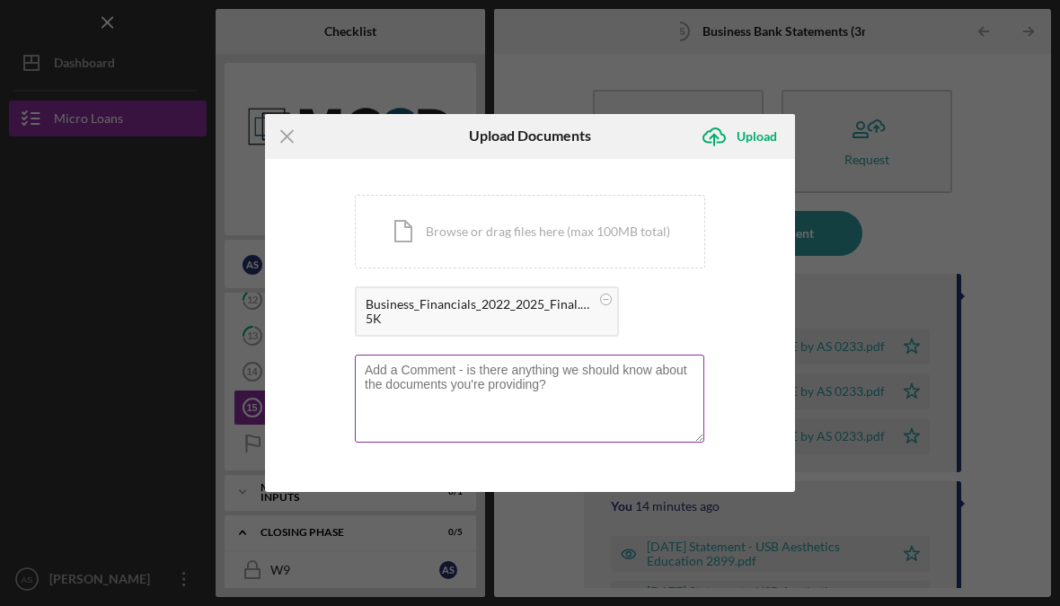
click at [471, 404] on textarea at bounding box center [529, 399] width 349 height 88
click at [486, 376] on textarea "This is the final with an additional note." at bounding box center [529, 399] width 349 height 88
type textarea "This is the final with additional note."
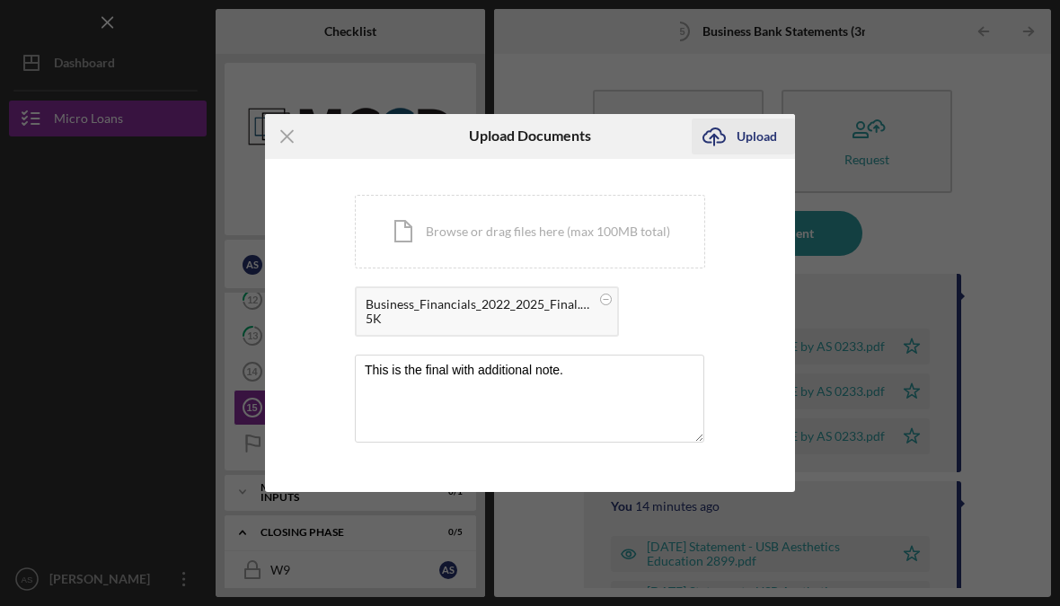
click at [741, 137] on div "Upload" at bounding box center [757, 137] width 40 height 36
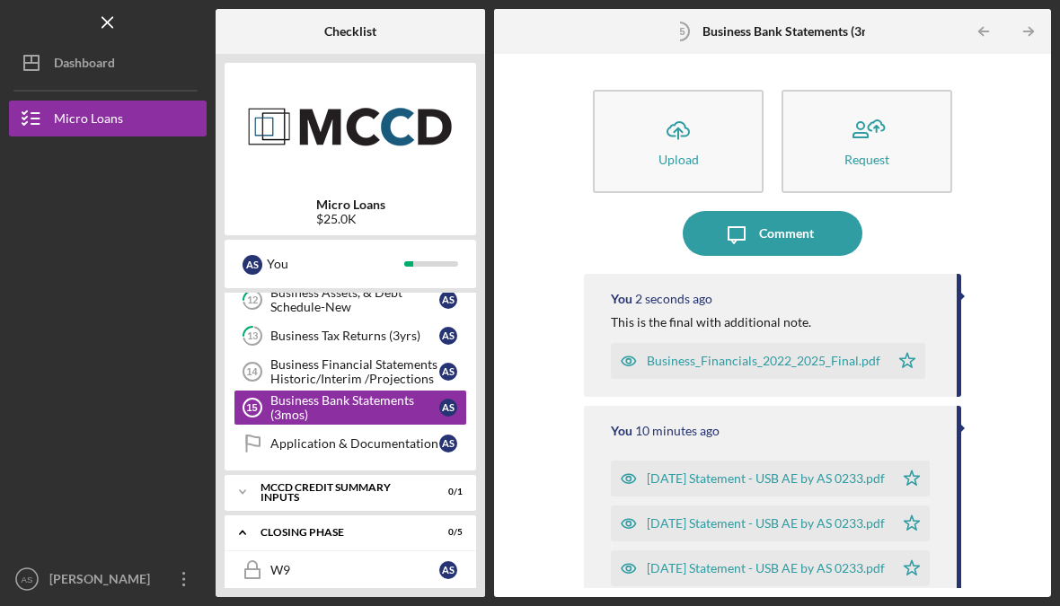
click at [789, 472] on div "[DATE] Statement - USB AE by AS 0233.pdf" at bounding box center [766, 479] width 238 height 14
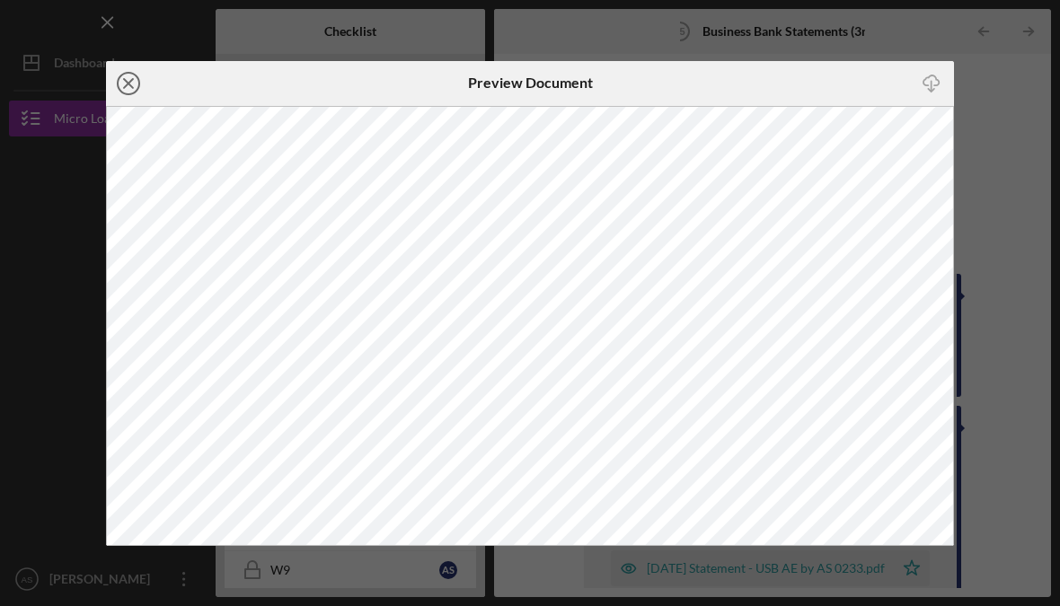
click at [128, 75] on icon "Icon/Close" at bounding box center [128, 83] width 45 height 45
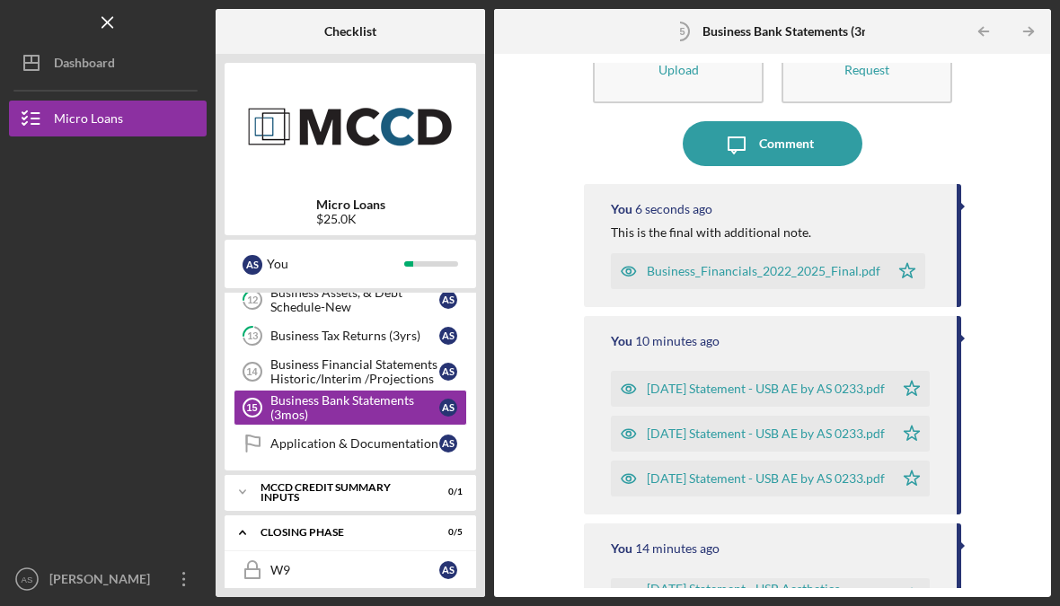
scroll to position [142, 0]
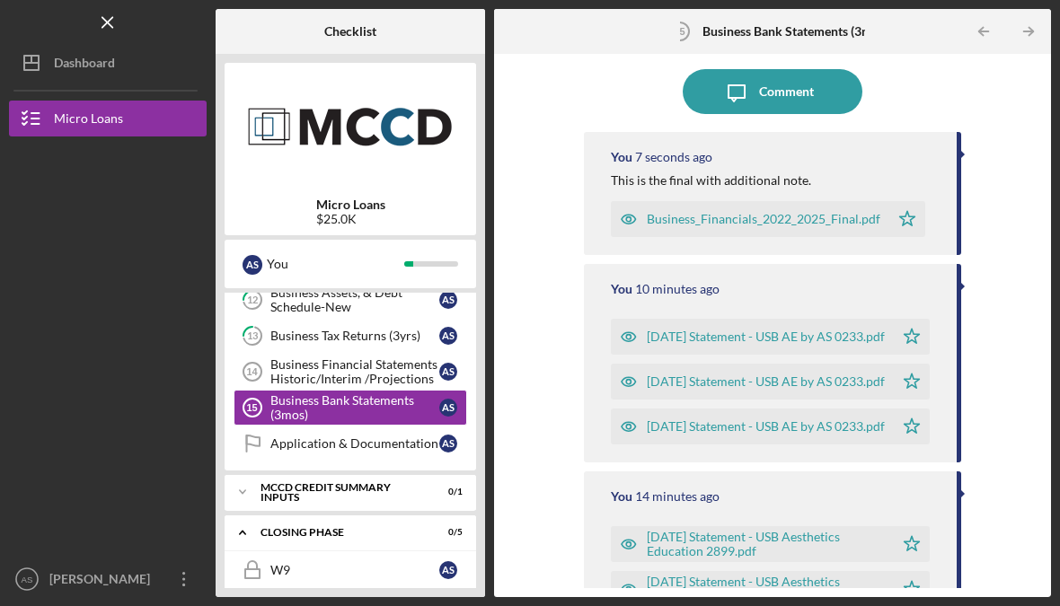
click at [751, 530] on div "[DATE] Statement - USB Aesthetics Education 2899.pdf" at bounding box center [766, 544] width 238 height 29
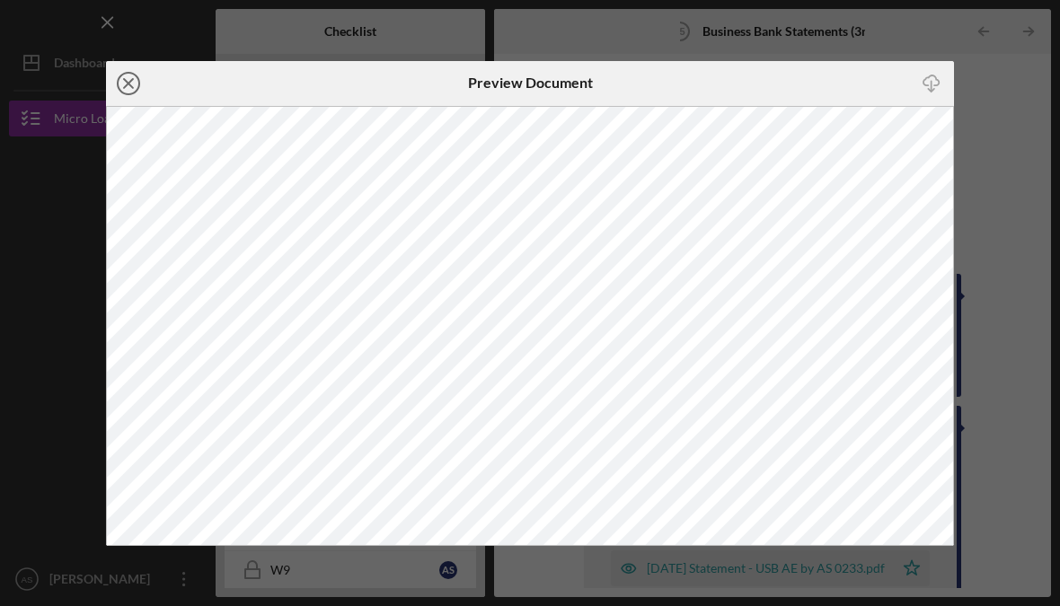
click at [131, 87] on icon "Icon/Close" at bounding box center [128, 83] width 45 height 45
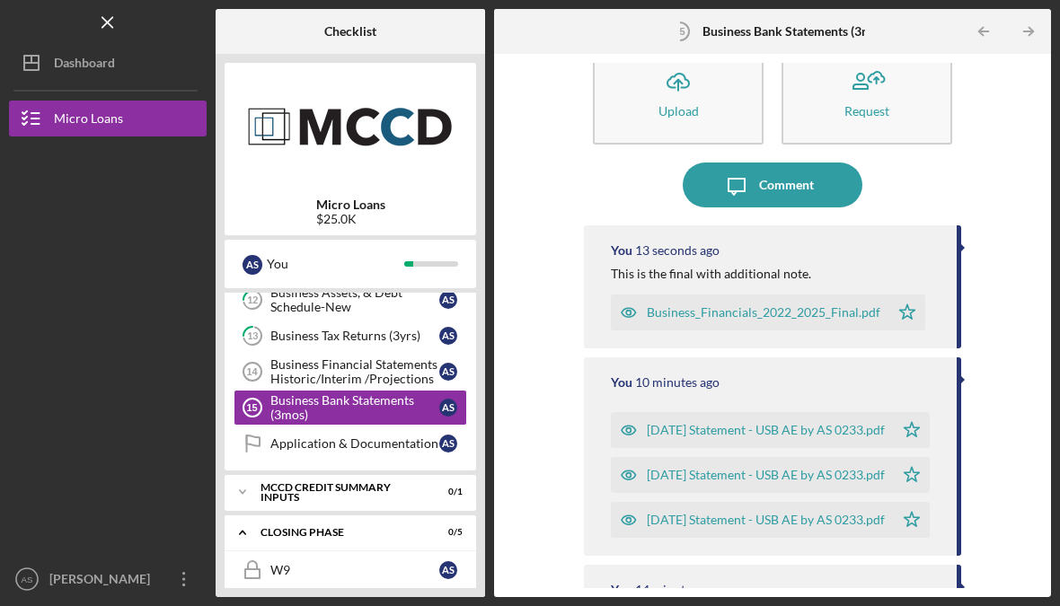
scroll to position [49, 0]
click at [684, 305] on div "Business_Financials_2022_2025_Final.pdf" at bounding box center [764, 312] width 234 height 14
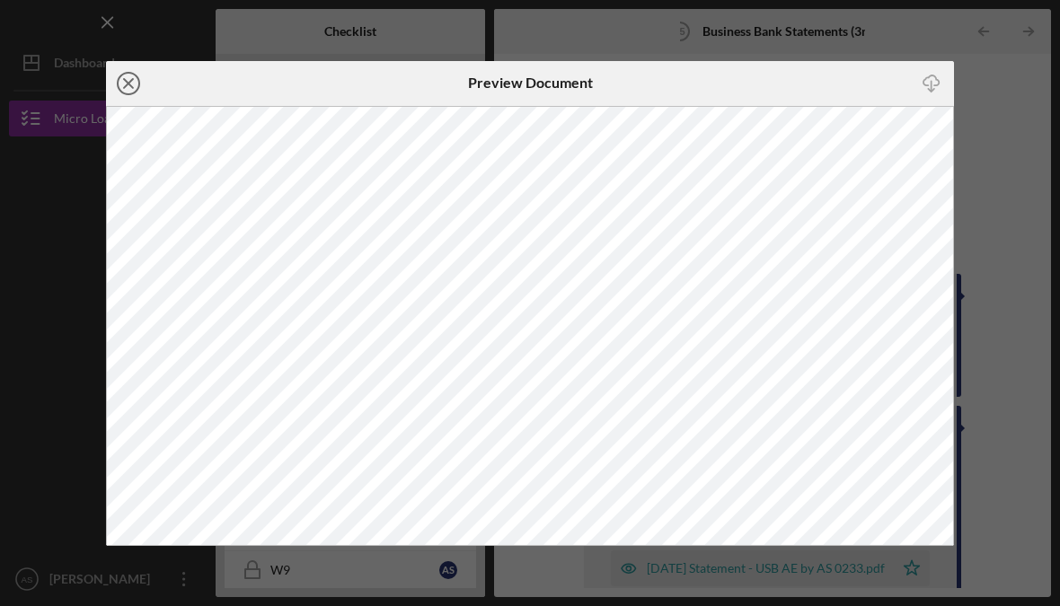
click at [129, 78] on icon "Icon/Close" at bounding box center [128, 83] width 45 height 45
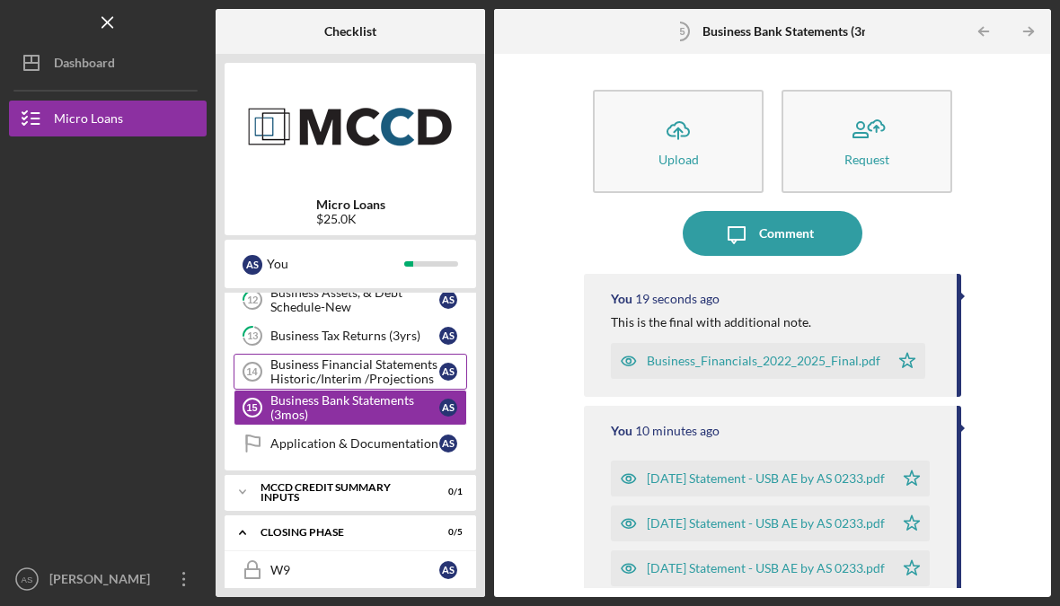
click at [362, 358] on div "Business Financial Statements Historic/Interim /Projections" at bounding box center [354, 372] width 169 height 29
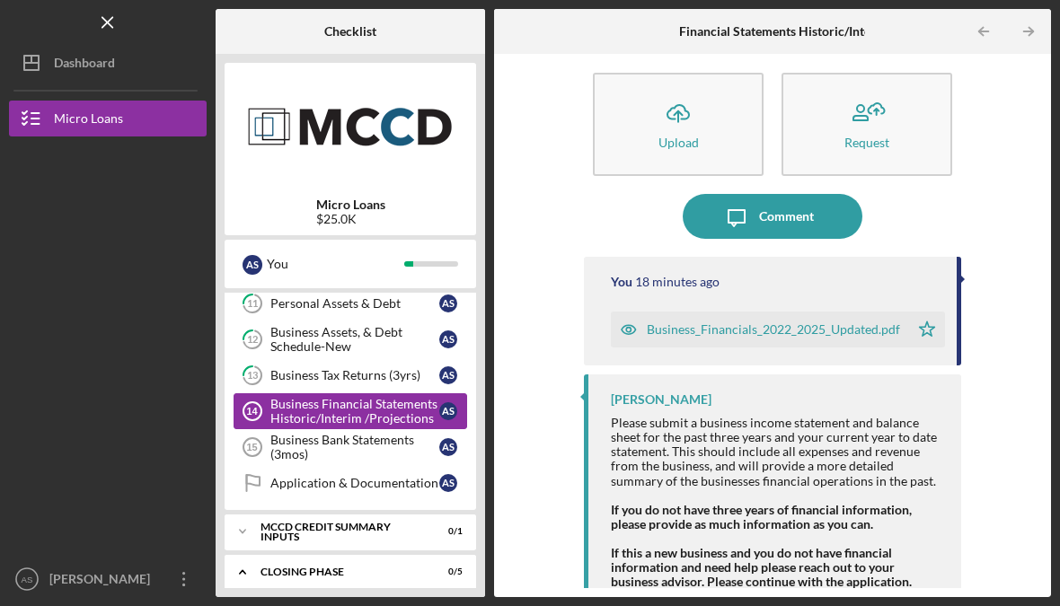
scroll to position [336, 0]
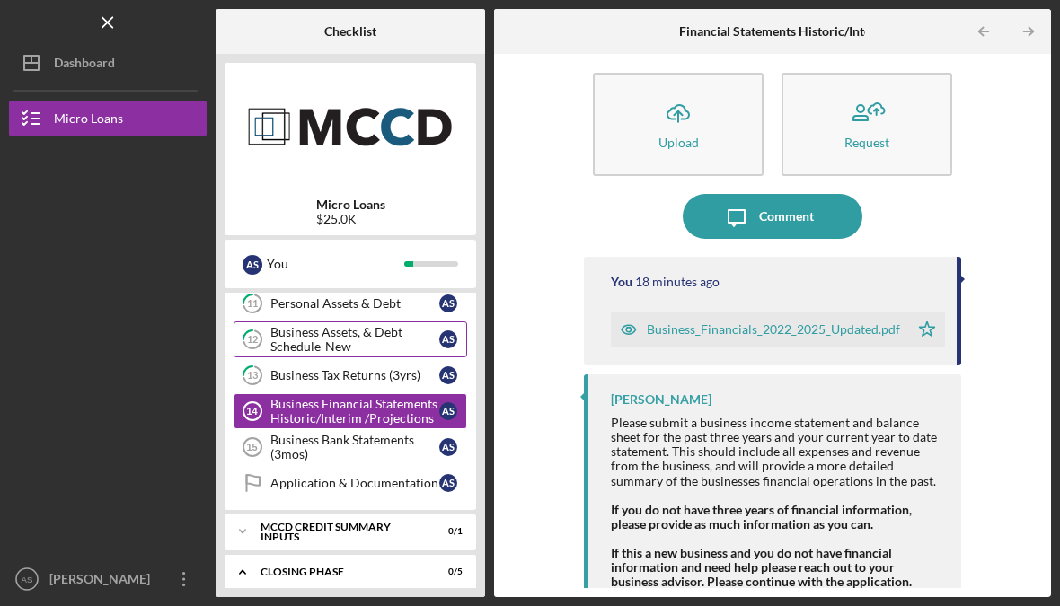
click at [334, 326] on div "Business Assets, & Debt Schedule-New" at bounding box center [354, 339] width 169 height 29
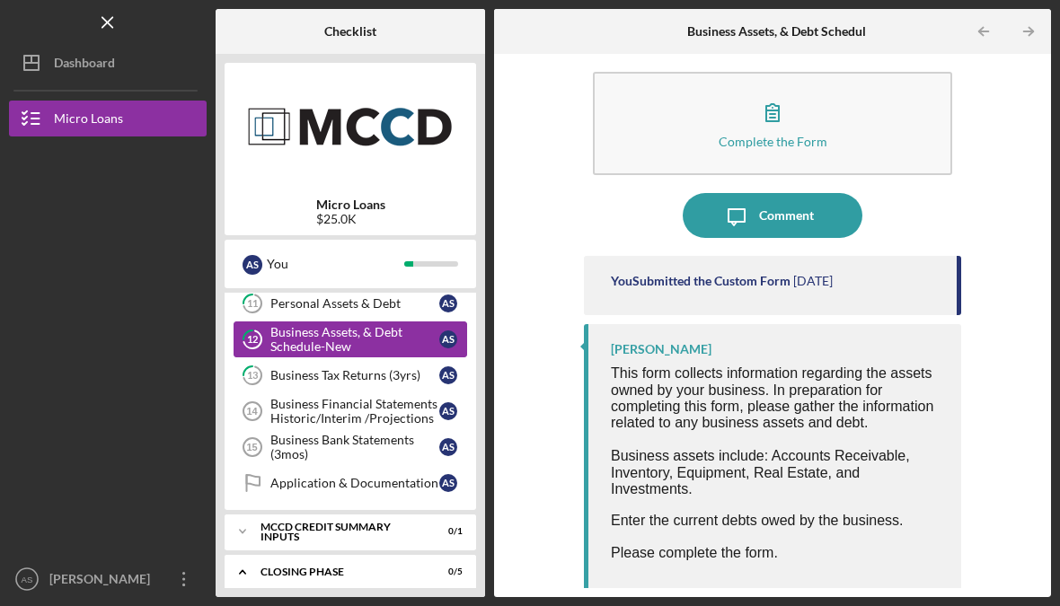
scroll to position [16, 0]
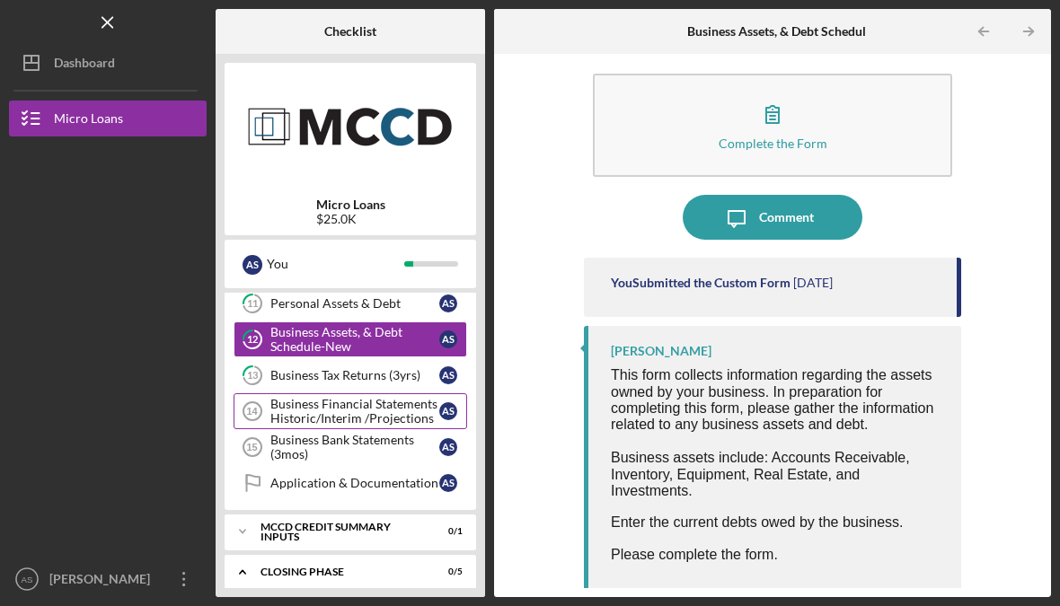
click at [330, 397] on div "Business Financial Statements Historic/Interim /Projections" at bounding box center [354, 411] width 169 height 29
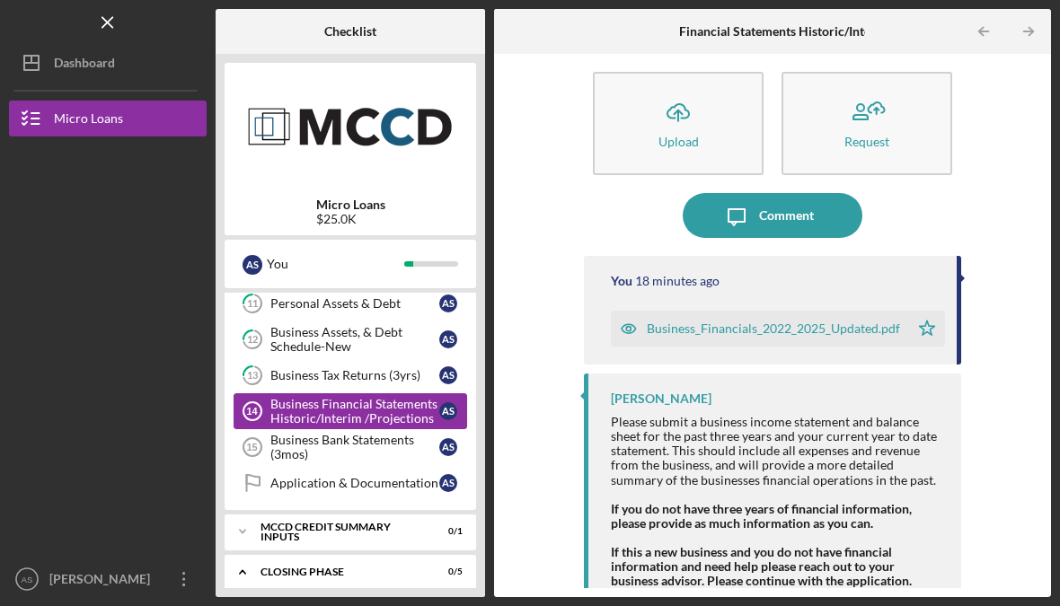
scroll to position [17, 0]
click at [741, 322] on div "Business_Financials_2022_2025_Updated.pdf" at bounding box center [773, 329] width 253 height 14
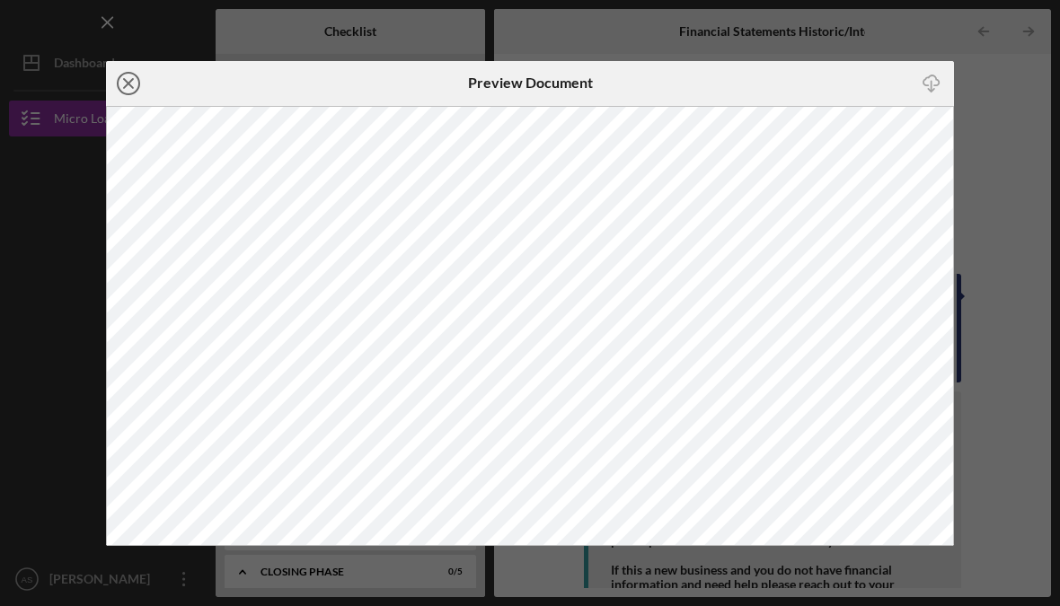
click at [123, 78] on icon "Icon/Close" at bounding box center [128, 83] width 45 height 45
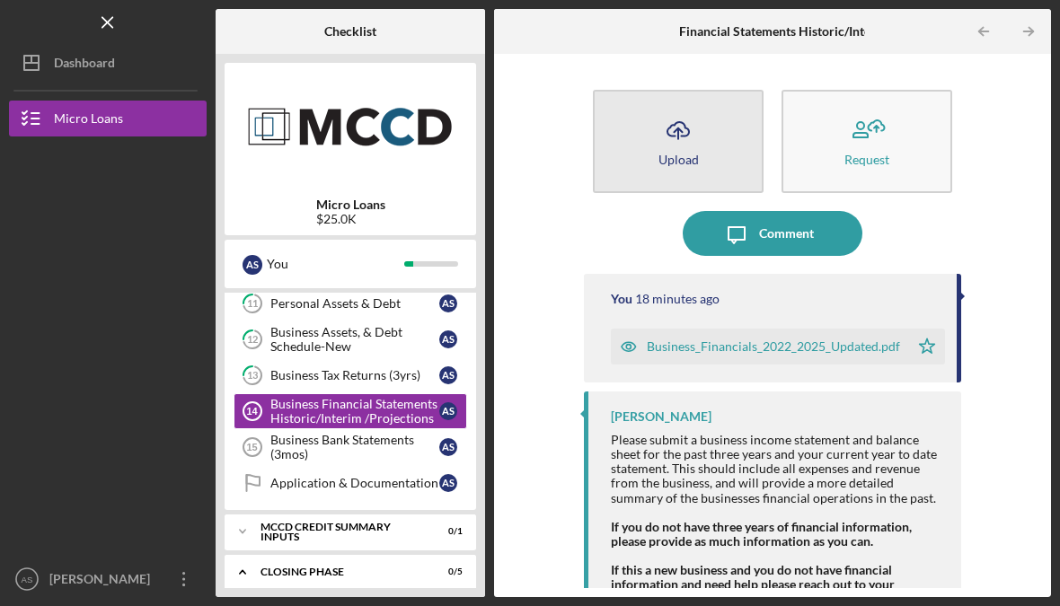
click at [711, 137] on button "Icon/Upload Upload" at bounding box center [678, 141] width 171 height 103
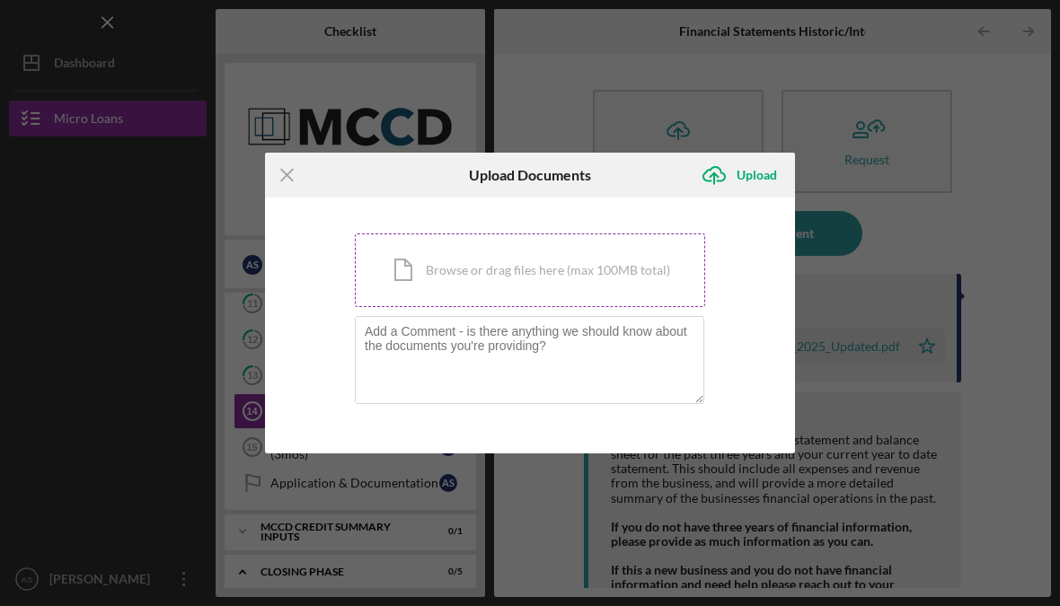
click at [537, 278] on div "Icon/Document Browse or drag files here (max 100MB total) Tap to choose files o…" at bounding box center [530, 271] width 350 height 74
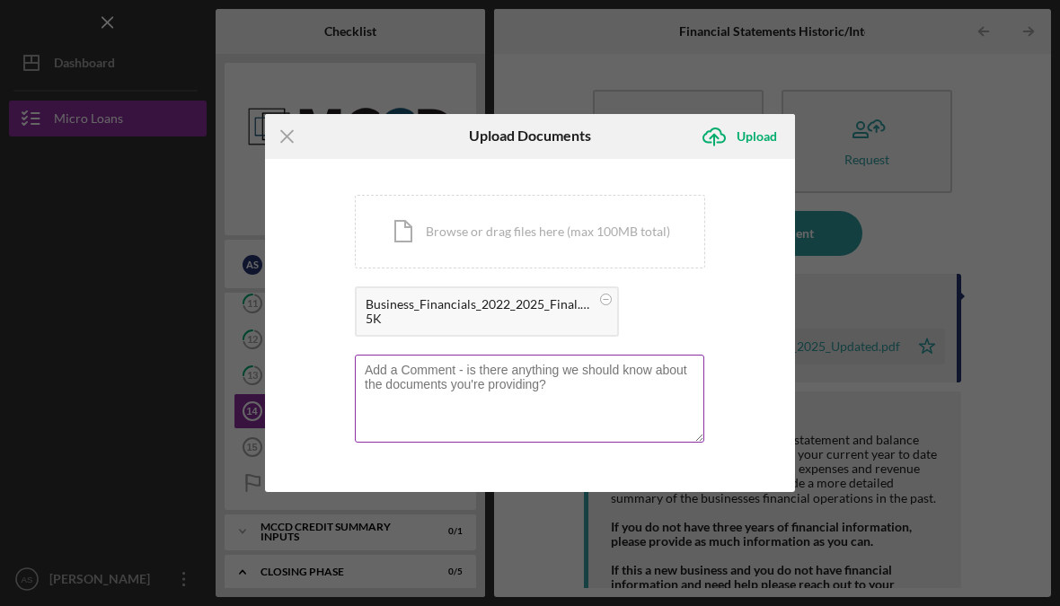
click at [540, 385] on textarea at bounding box center [529, 399] width 349 height 88
type textarea "Final with additional note… I accidentally uploaded it into my bank statements.…"
click at [425, 393] on textarea "Final with additional note… I accidentally uploaded it into my bank statements.…" at bounding box center [529, 399] width 349 height 88
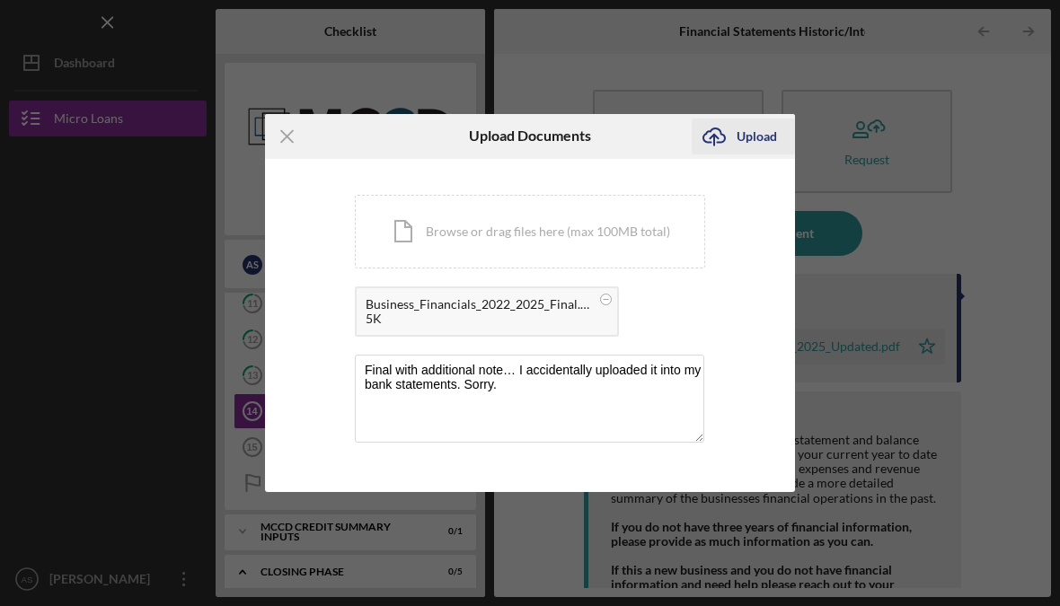
click at [757, 133] on div "Upload" at bounding box center [757, 137] width 40 height 36
